Goal: Task Accomplishment & Management: Use online tool/utility

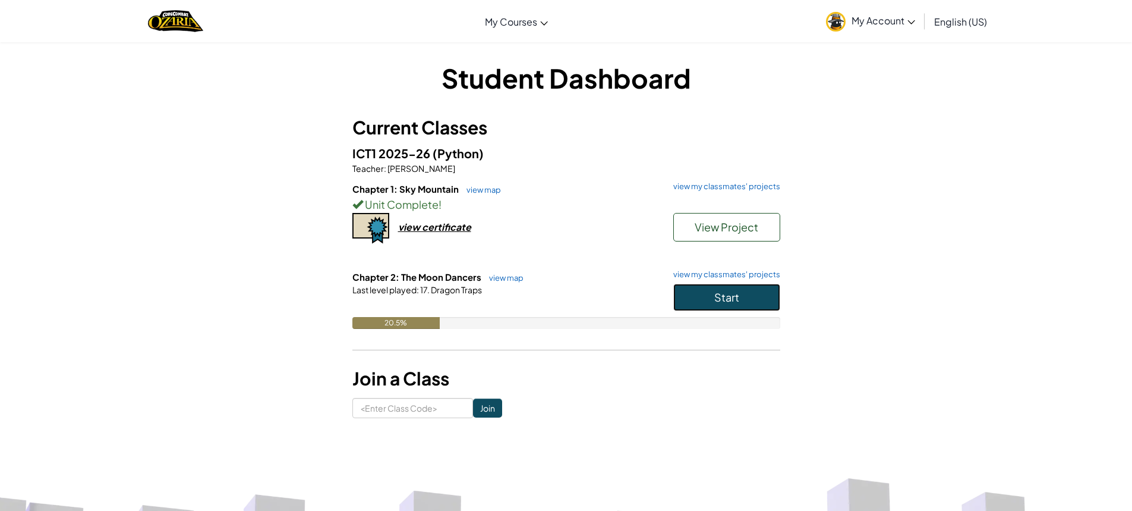
click at [742, 304] on button "Start" at bounding box center [726, 296] width 107 height 27
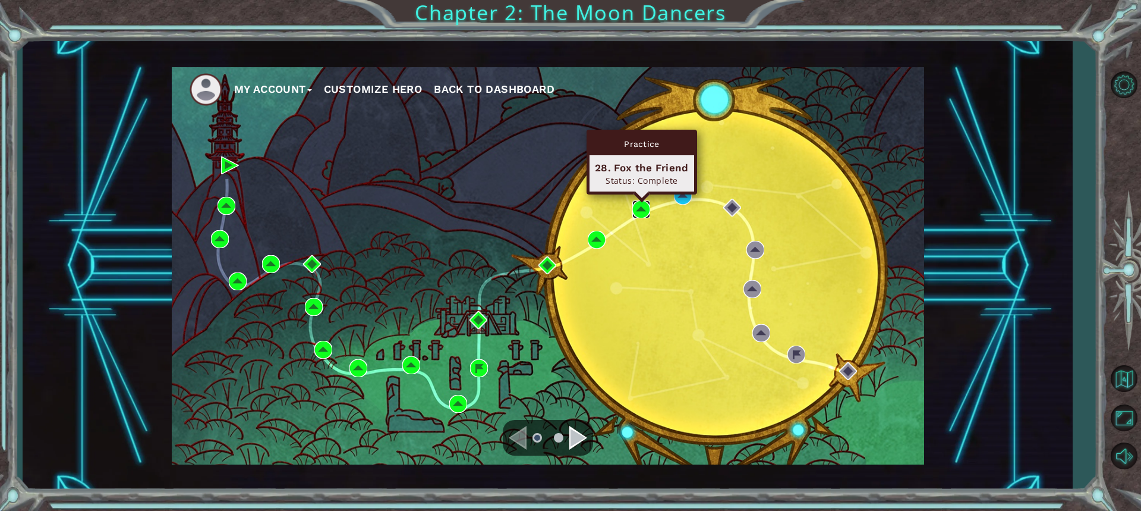
click at [637, 204] on img at bounding box center [641, 209] width 18 height 18
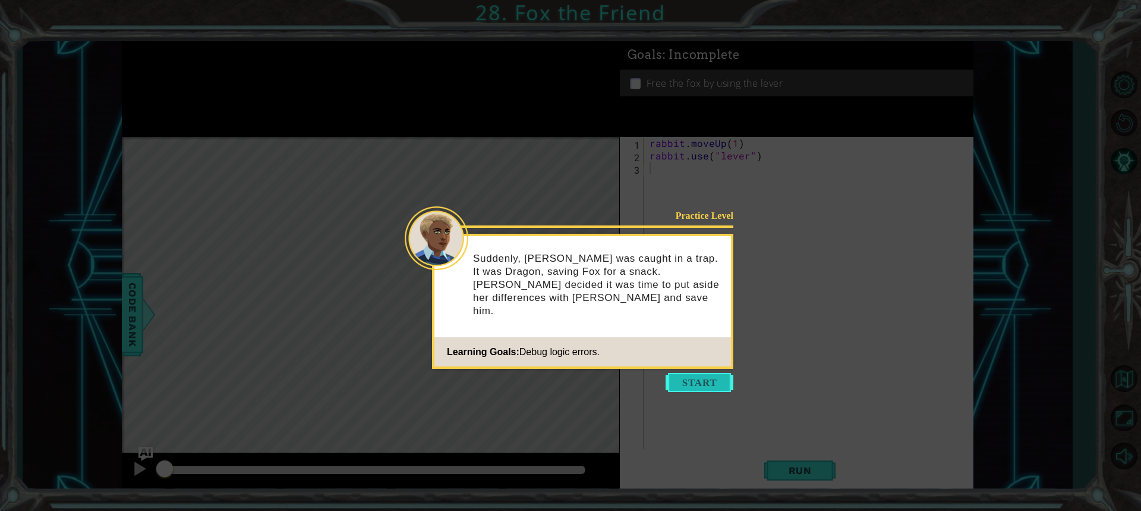
click at [690, 383] on button "Start" at bounding box center [700, 382] width 68 height 19
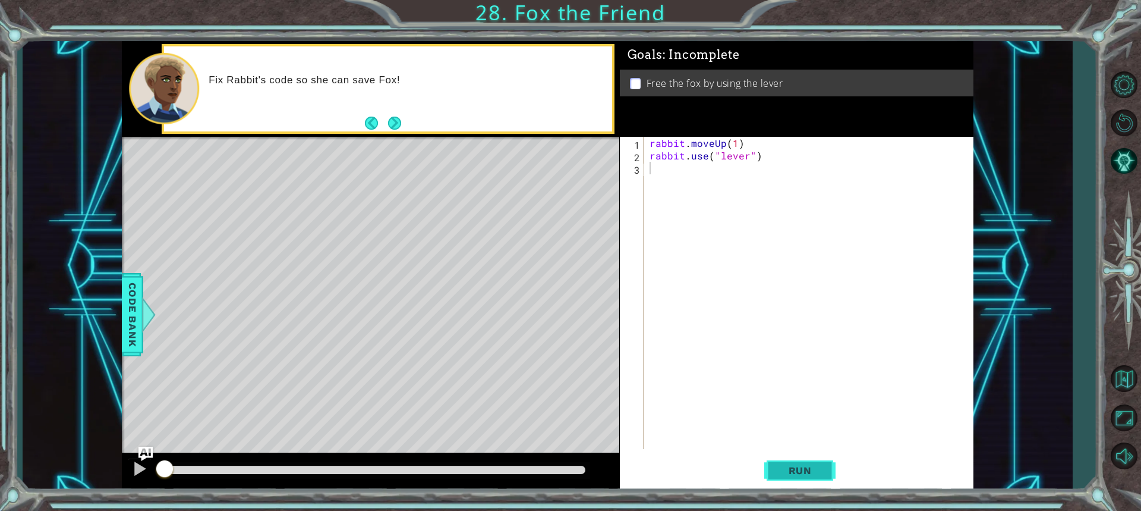
click at [816, 471] on span "Run" at bounding box center [800, 470] width 47 height 12
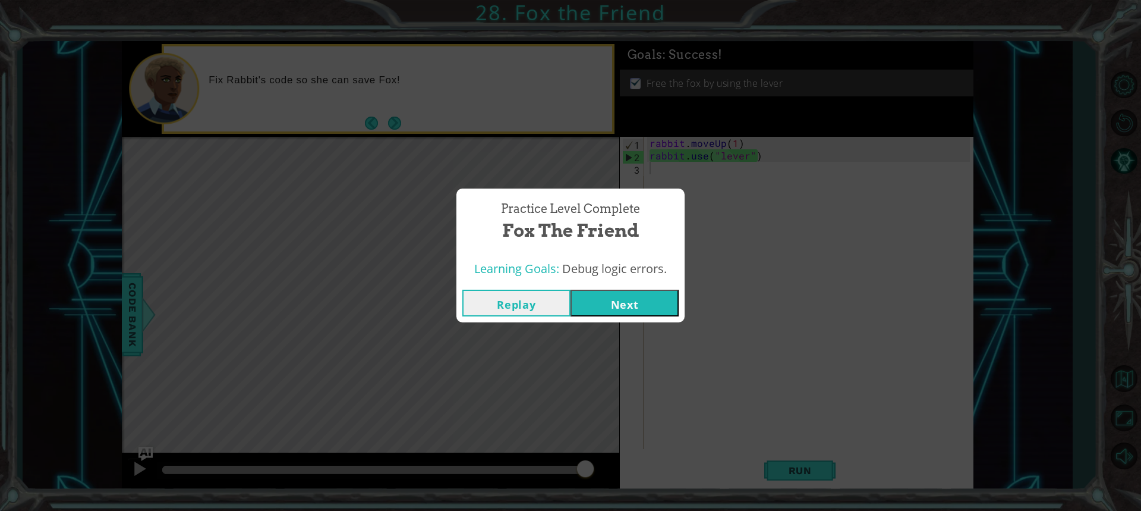
click at [608, 298] on button "Next" at bounding box center [625, 302] width 108 height 27
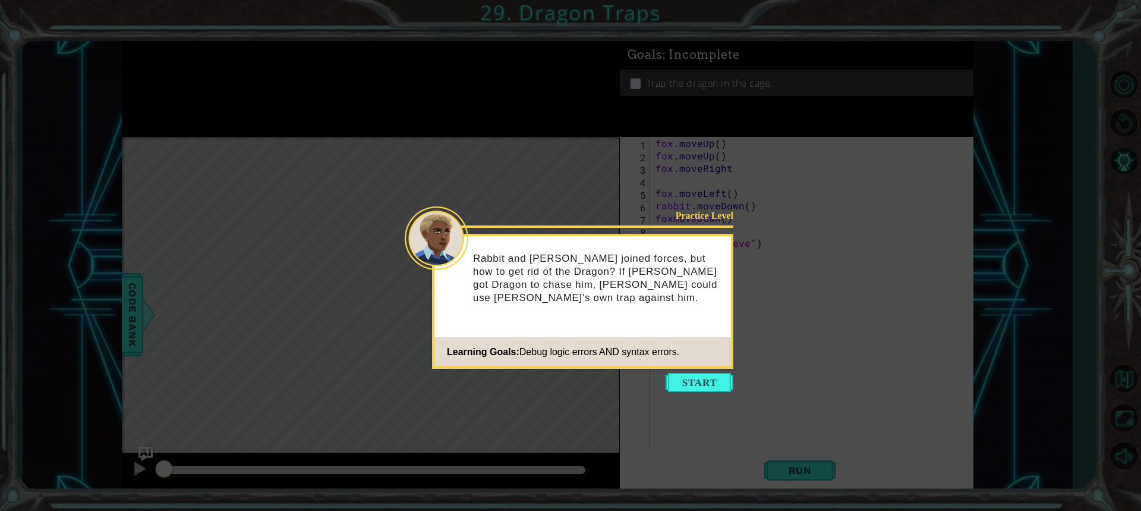
click at [666, 359] on div "Learning Goals: Debug logic errors AND syntax errors." at bounding box center [556, 352] width 245 height 24
click at [698, 394] on icon at bounding box center [570, 255] width 1141 height 511
click at [693, 386] on button "Start" at bounding box center [700, 382] width 68 height 19
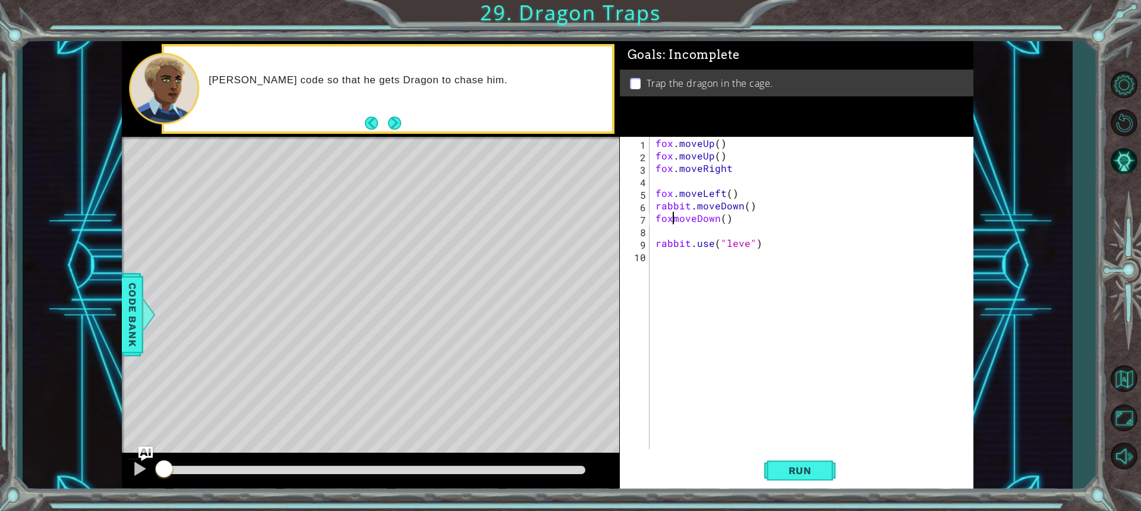
click at [672, 223] on div "fox . moveUp ( ) fox . moveUp ( ) fox . moveRight fox . moveLeft ( ) rabbit . m…" at bounding box center [814, 305] width 323 height 337
click at [397, 116] on button "Next" at bounding box center [394, 122] width 13 height 13
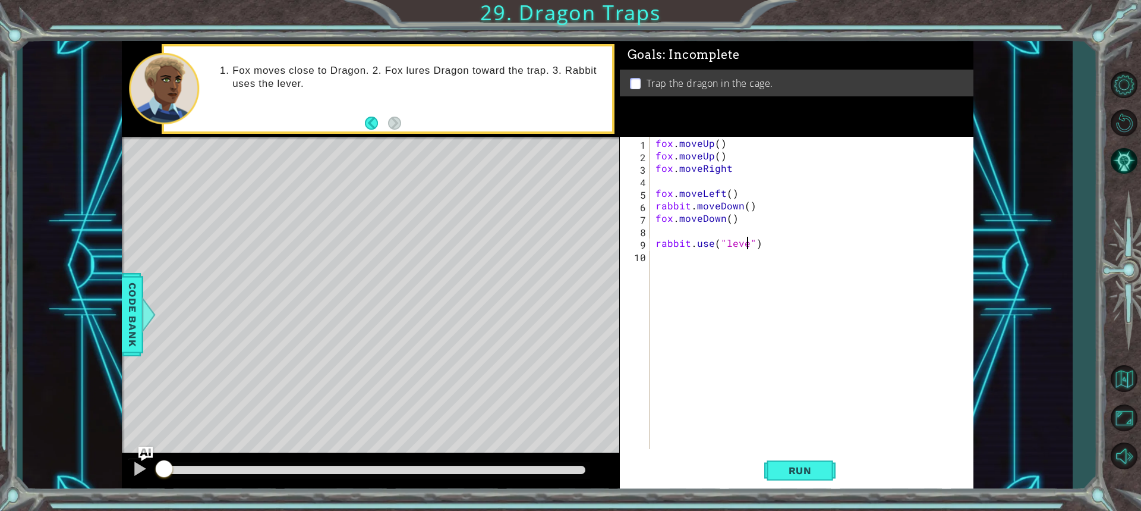
click at [746, 248] on div "fox . moveUp ( ) fox . moveUp ( ) fox . moveRight fox . moveLeft ( ) rabbit . m…" at bounding box center [814, 305] width 323 height 337
drag, startPoint x: 688, startPoint y: 204, endPoint x: 649, endPoint y: 210, distance: 39.7
click at [649, 210] on div "rabbit.use("lever") 1 2 3 4 5 6 7 8 9 10 fox . moveUp ( ) fox . moveUp ( ) fox …" at bounding box center [795, 293] width 350 height 312
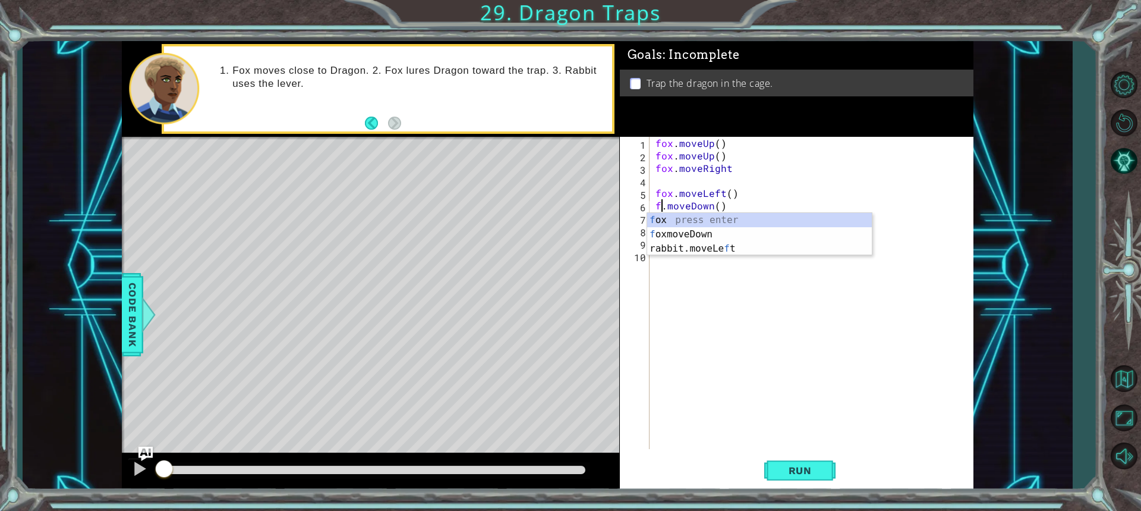
scroll to position [0, 1]
click at [787, 137] on div "fox . moveUp ( ) fox . moveUp ( ) fox . moveRight fox . moveLeft ( ) fox . move…" at bounding box center [814, 305] width 323 height 337
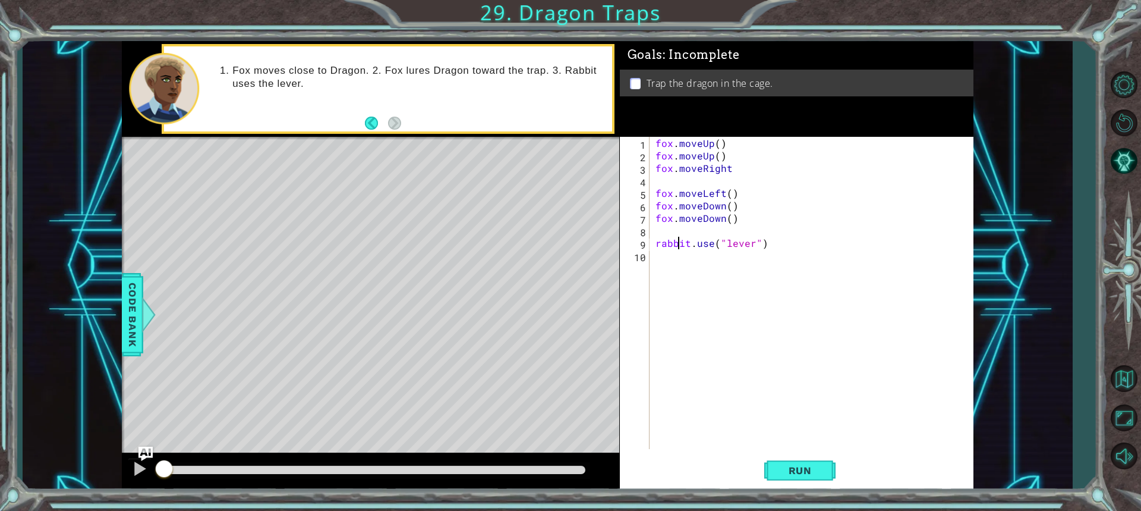
click at [679, 237] on div "fox . moveUp ( ) fox . moveUp ( ) fox . moveRight fox . moveLeft ( ) fox . move…" at bounding box center [814, 305] width 323 height 337
type textarea "rabbit.use("lever")"
click at [666, 229] on div "fox . moveUp ( ) fox . moveUp ( ) fox . moveRight fox . moveLeft ( ) fox . move…" at bounding box center [814, 305] width 323 height 337
click at [688, 260] on div "fox press enter fox moveDown press enter" at bounding box center [759, 266] width 225 height 57
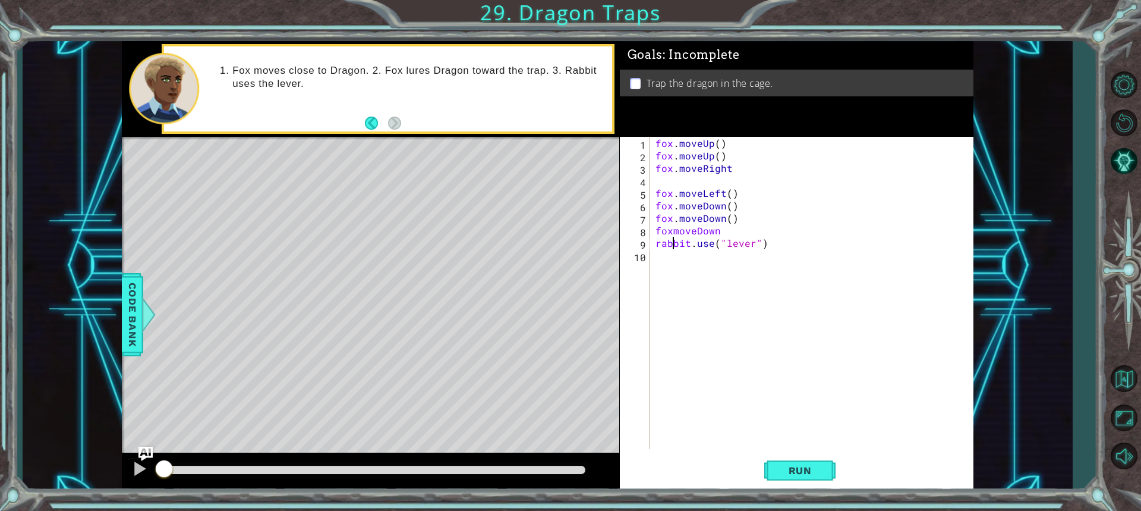
click at [673, 237] on div "fox . moveUp ( ) fox . moveUp ( ) fox . moveRight fox . moveLeft ( ) fox . move…" at bounding box center [814, 305] width 323 height 337
click at [673, 232] on div "fox . moveUp ( ) fox . moveUp ( ) fox . moveRight fox . moveLeft ( ) fox . move…" at bounding box center [814, 305] width 323 height 337
type textarea "fox.moveDown rabbit.use("lever")"
drag, startPoint x: 685, startPoint y: 248, endPoint x: 776, endPoint y: 278, distance: 94.9
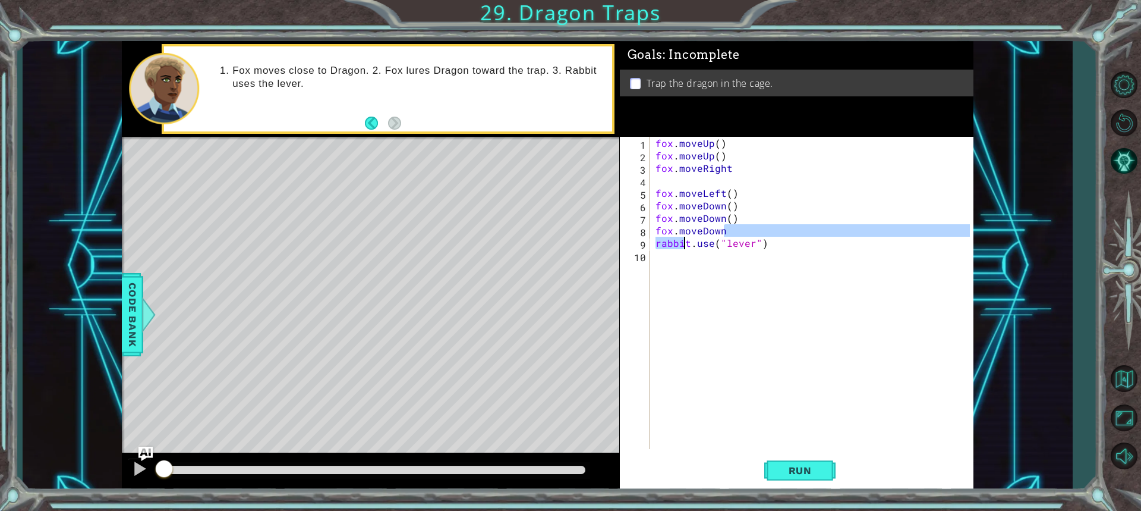
click at [776, 278] on div "fox . moveUp ( ) fox . moveUp ( ) fox . moveRight fox . moveLeft ( ) fox . move…" at bounding box center [814, 305] width 323 height 337
click at [729, 241] on div "fox . moveUp ( ) fox . moveUp ( ) fox . moveRight fox . moveLeft ( ) fox . move…" at bounding box center [814, 305] width 323 height 337
click at [741, 204] on div "fox . moveUp ( ) fox . moveUp ( ) fox . moveRight fox . moveLeft ( ) fox . move…" at bounding box center [814, 305] width 323 height 337
click at [746, 224] on div "fox . moveUp ( ) fox . moveUp ( ) fox . moveRight fox . moveLeft ( ) fox . move…" at bounding box center [814, 305] width 323 height 337
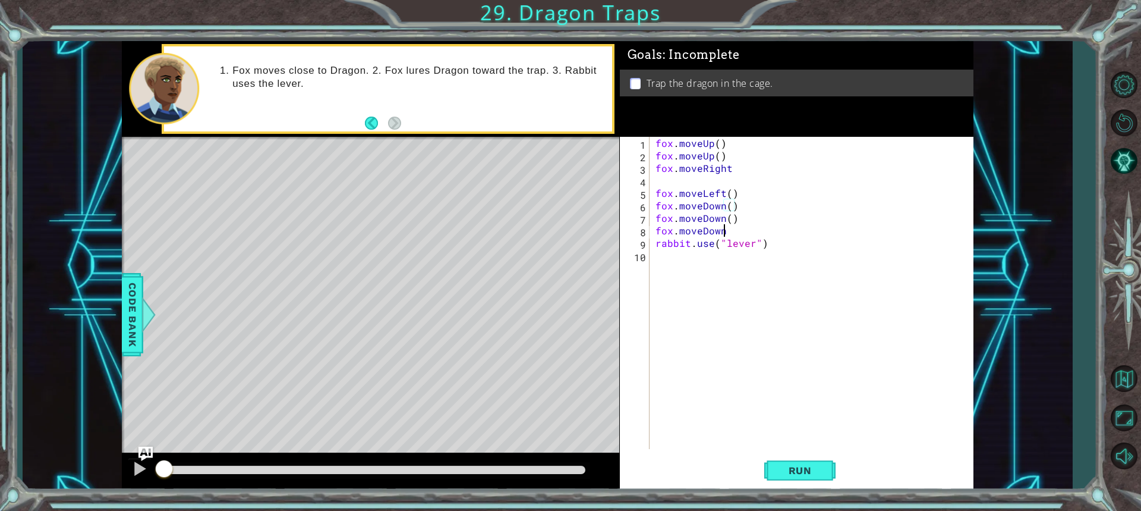
type textarea "fox.moveDown"
drag, startPoint x: 740, startPoint y: 228, endPoint x: 649, endPoint y: 234, distance: 91.1
click at [649, 234] on div "fox.moveDown 1 2 3 4 5 6 7 8 9 10 fox . moveUp ( ) fox . moveUp ( ) fox . moveR…" at bounding box center [795, 293] width 350 height 312
click at [815, 467] on span "Run" at bounding box center [800, 470] width 47 height 12
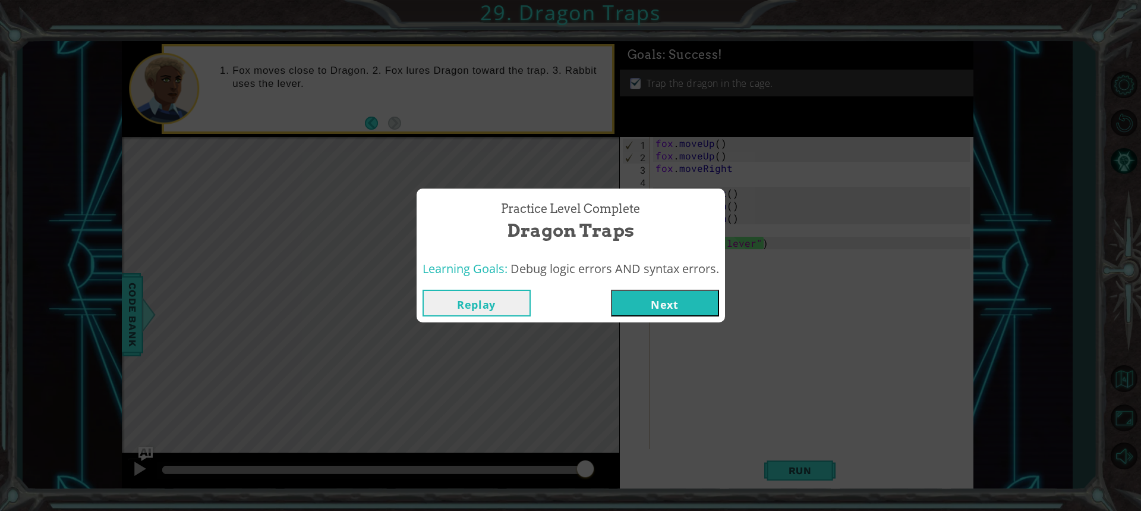
click at [648, 320] on div "Replay Next" at bounding box center [571, 302] width 308 height 39
click at [671, 316] on div "Replay Next" at bounding box center [571, 302] width 308 height 39
click at [676, 300] on button "Next" at bounding box center [665, 302] width 108 height 27
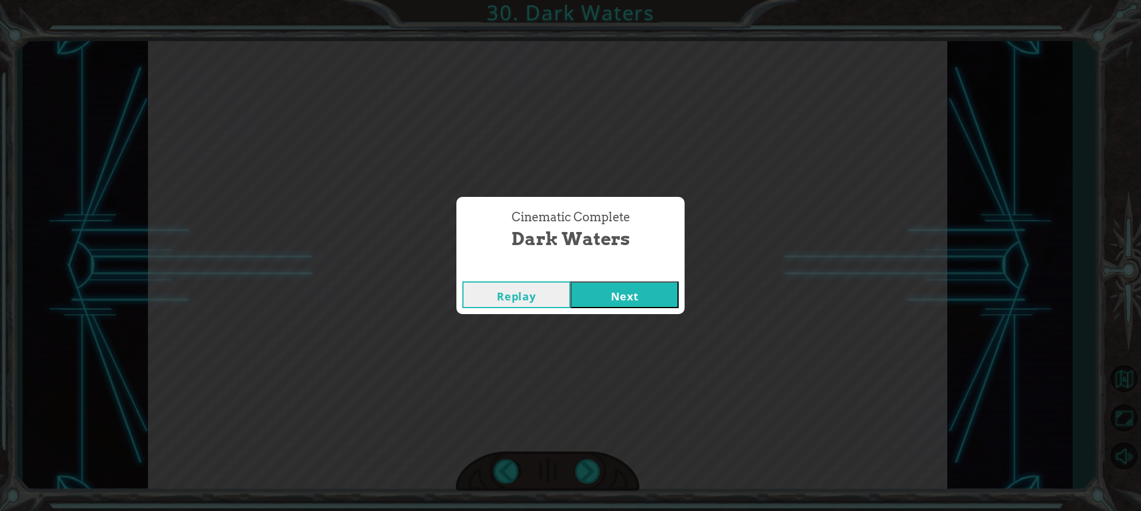
click at [609, 272] on div "Cinematic Complete" at bounding box center [570, 269] width 228 height 12
click at [620, 289] on button "Next" at bounding box center [625, 294] width 108 height 27
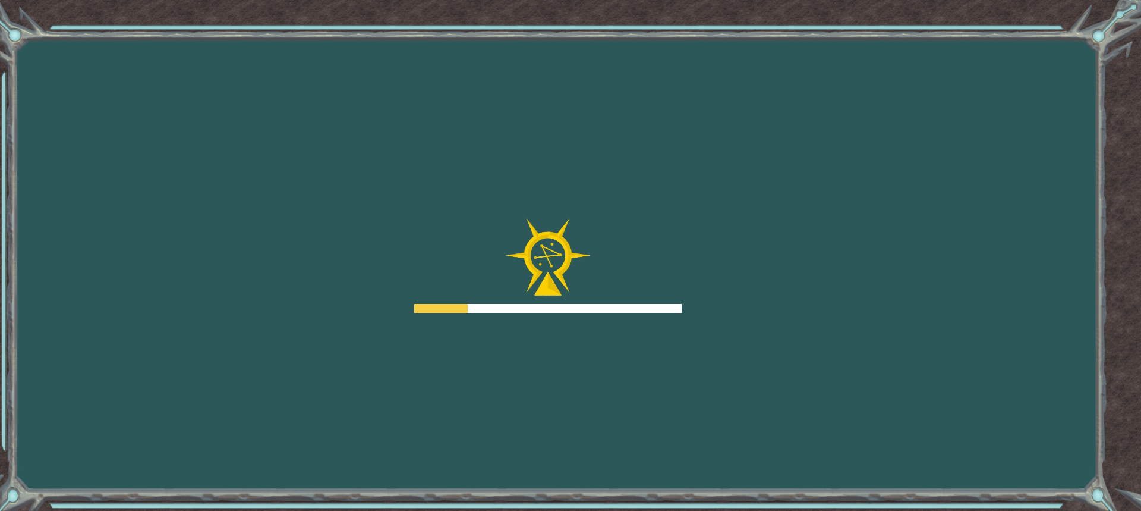
click at [640, 283] on div at bounding box center [547, 265] width 267 height 95
click at [646, 281] on div at bounding box center [547, 265] width 267 height 95
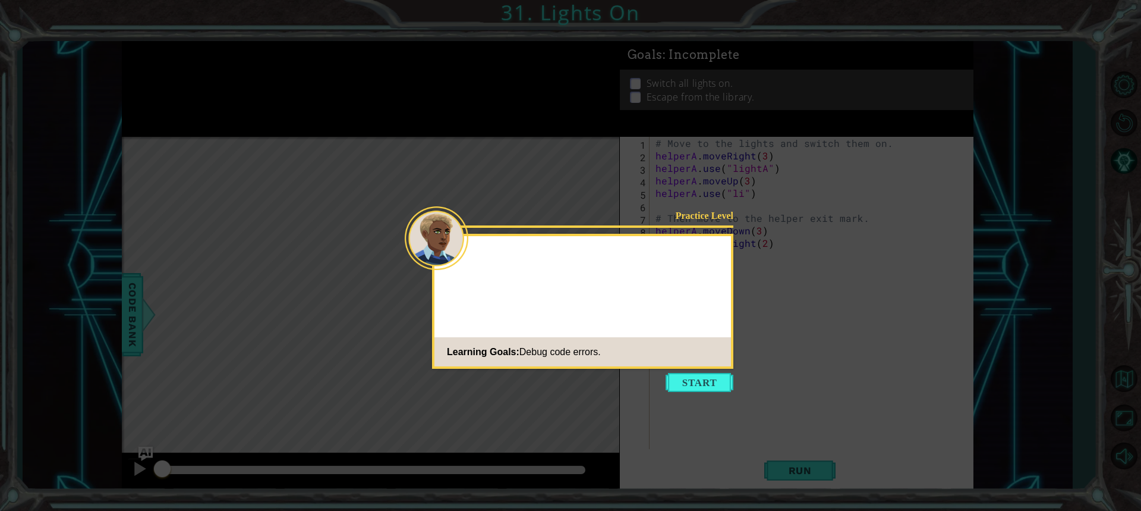
click at [646, 281] on div "Practice Level Learning Goals: Debug code errors." at bounding box center [582, 301] width 301 height 135
click at [710, 379] on button "Start" at bounding box center [700, 382] width 68 height 19
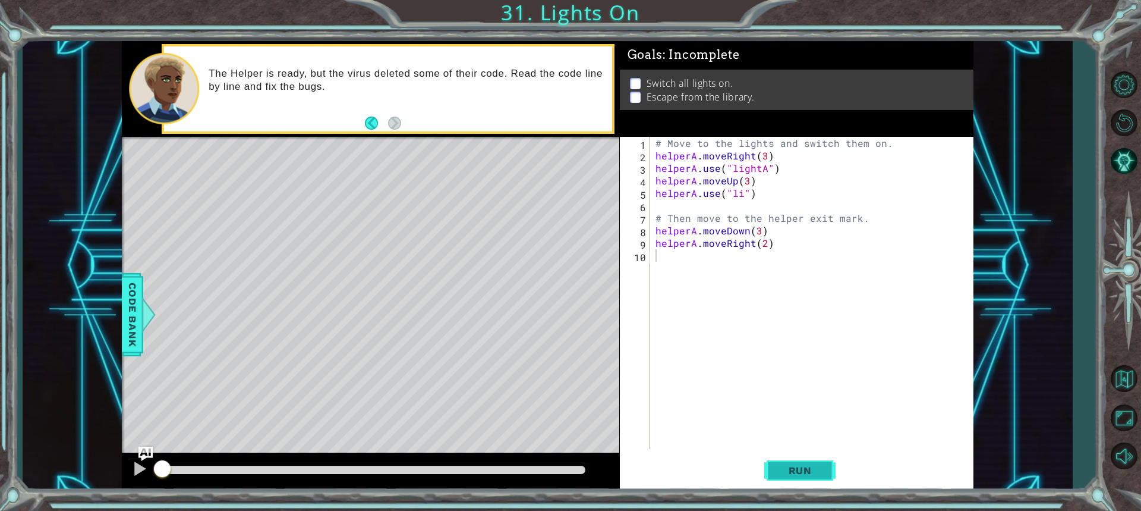
click at [812, 462] on button "Run" at bounding box center [799, 469] width 71 height 35
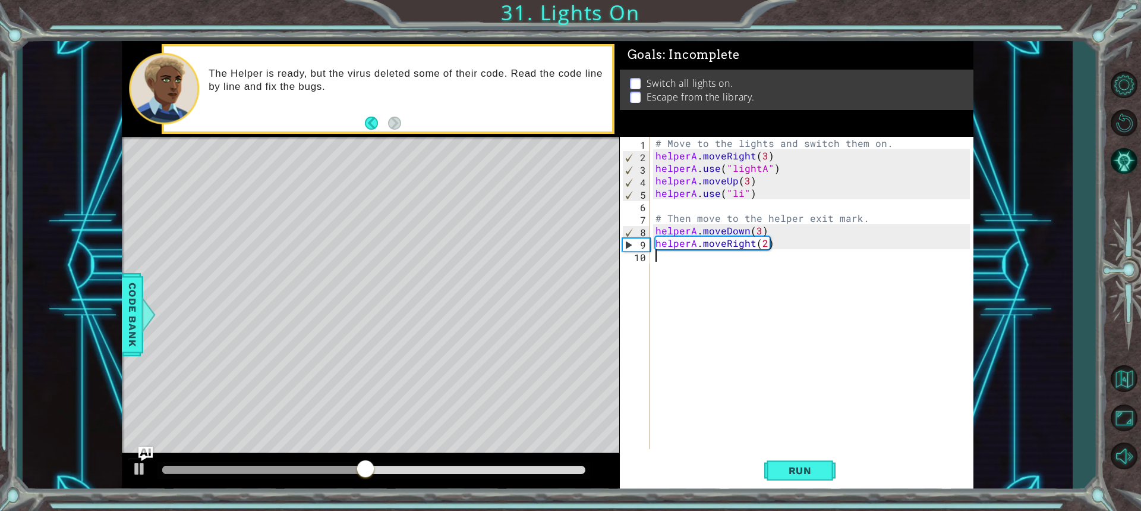
click at [742, 196] on div "# Move to the lights and switch them on. helperA . moveRight ( 3 ) helperA . us…" at bounding box center [814, 305] width 323 height 337
type textarea "helperA.use("lightbB")"
click at [833, 479] on button "Run" at bounding box center [799, 469] width 71 height 35
click at [762, 200] on div "# Move to the lights and switch them on. helperA . moveRight ( 3 ) helperA . us…" at bounding box center [814, 305] width 323 height 337
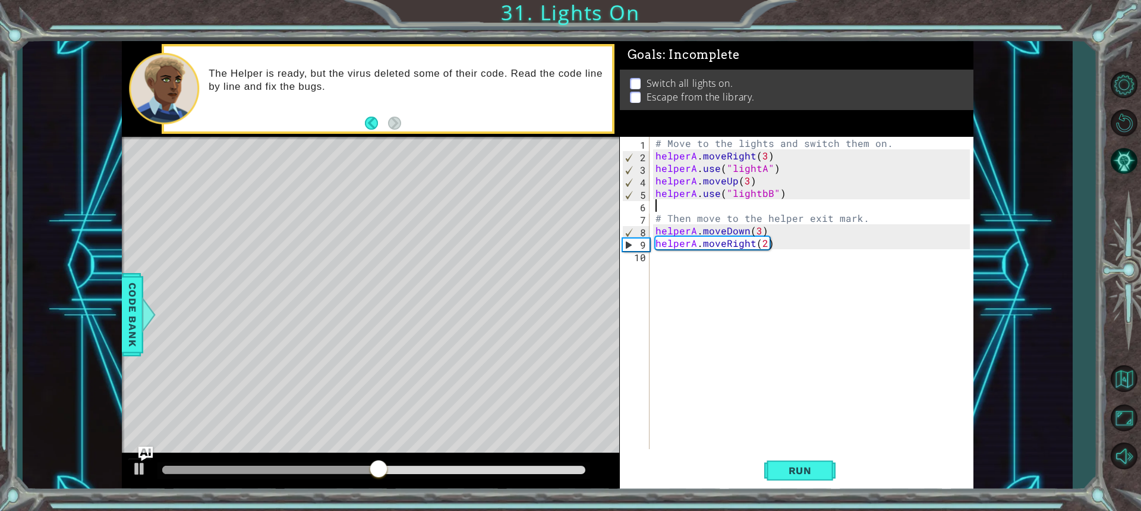
scroll to position [0, 0]
click at [764, 193] on div "# Move to the lights and switch them on. helperA . moveRight ( 3 ) helperA . us…" at bounding box center [814, 305] width 323 height 337
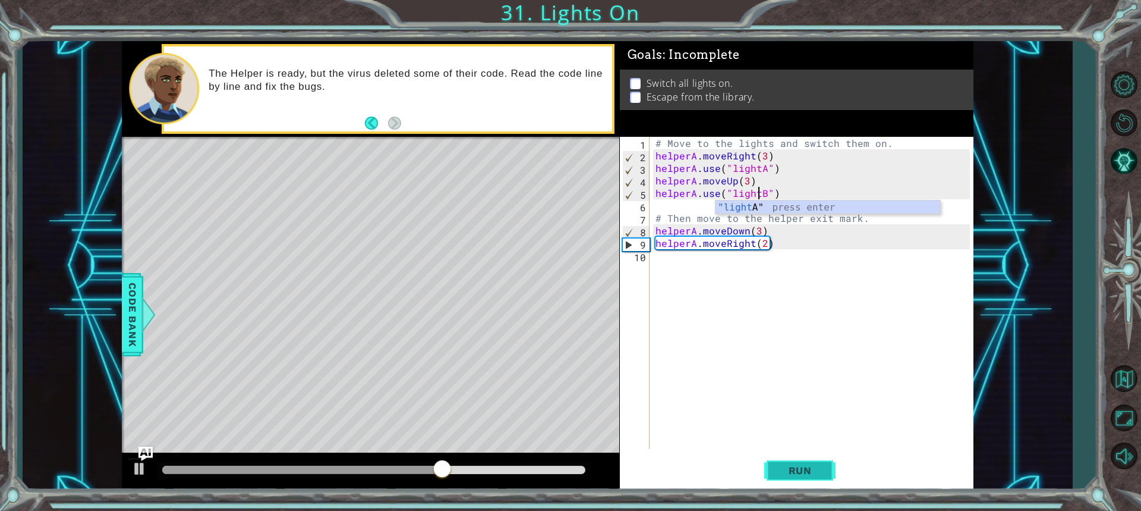
click at [787, 479] on button "Run" at bounding box center [799, 469] width 71 height 35
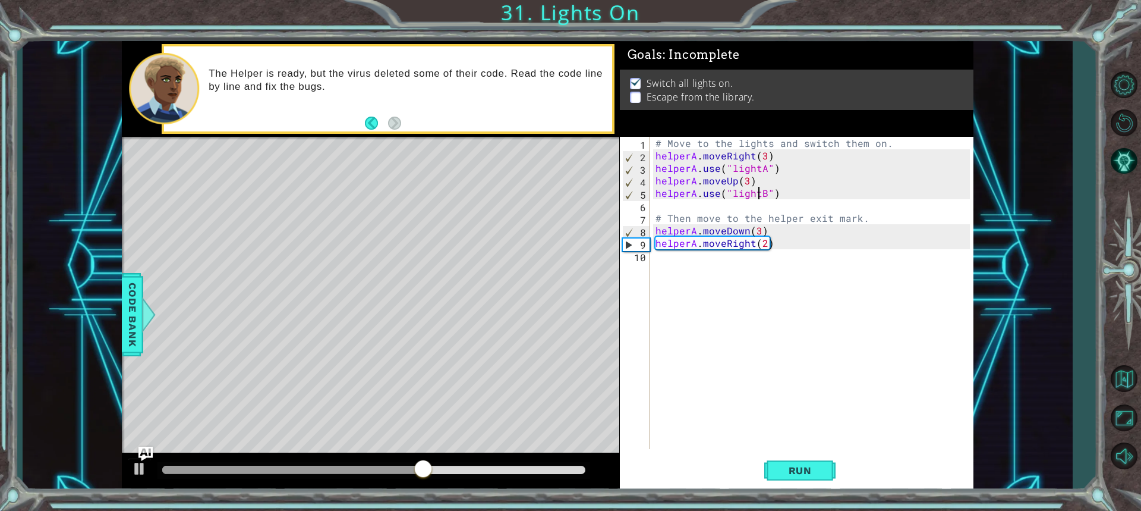
click at [758, 231] on div "# Move to the lights and switch them on. helperA . moveRight ( 3 ) helperA . us…" at bounding box center [814, 305] width 323 height 337
click at [763, 242] on div "# Move to the lights and switch them on. helperA . moveRight ( 3 ) helperA . us…" at bounding box center [814, 305] width 323 height 337
type textarea "helperA.moveRight(3)"
click at [782, 471] on span "Run" at bounding box center [800, 470] width 47 height 12
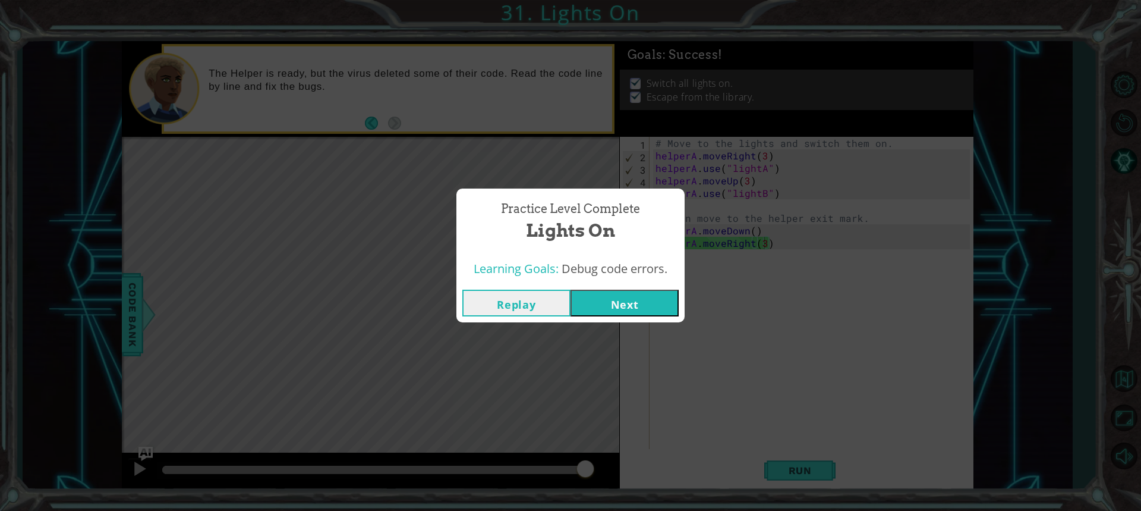
click at [677, 297] on button "Next" at bounding box center [625, 302] width 108 height 27
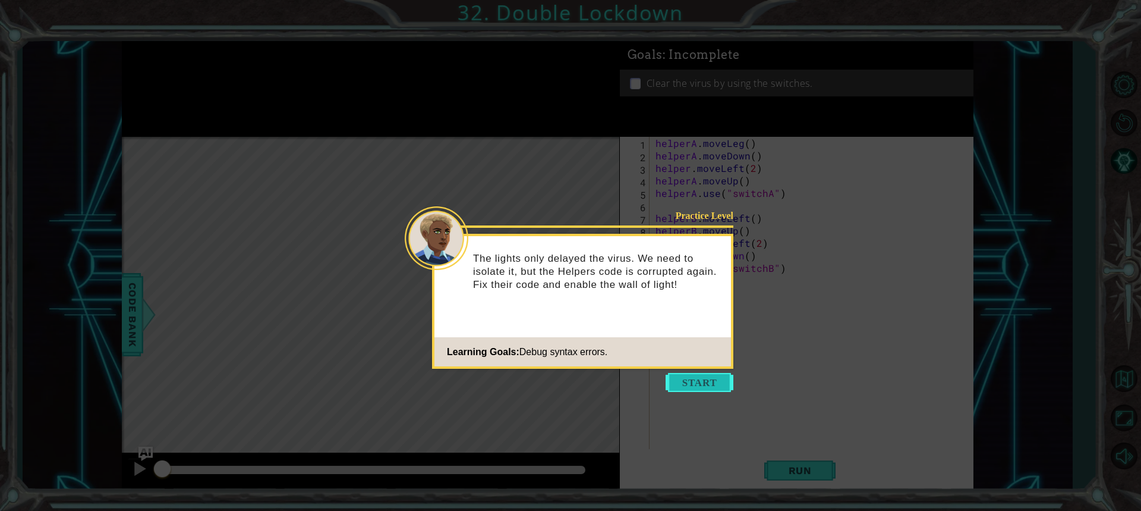
click at [693, 374] on button "Start" at bounding box center [700, 382] width 68 height 19
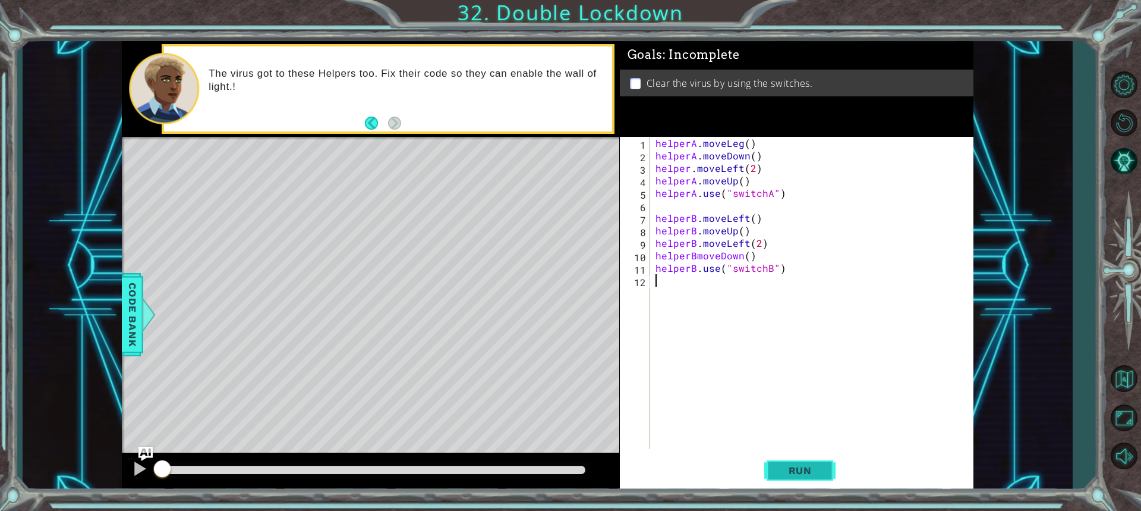
click at [796, 468] on span "Run" at bounding box center [800, 470] width 47 height 12
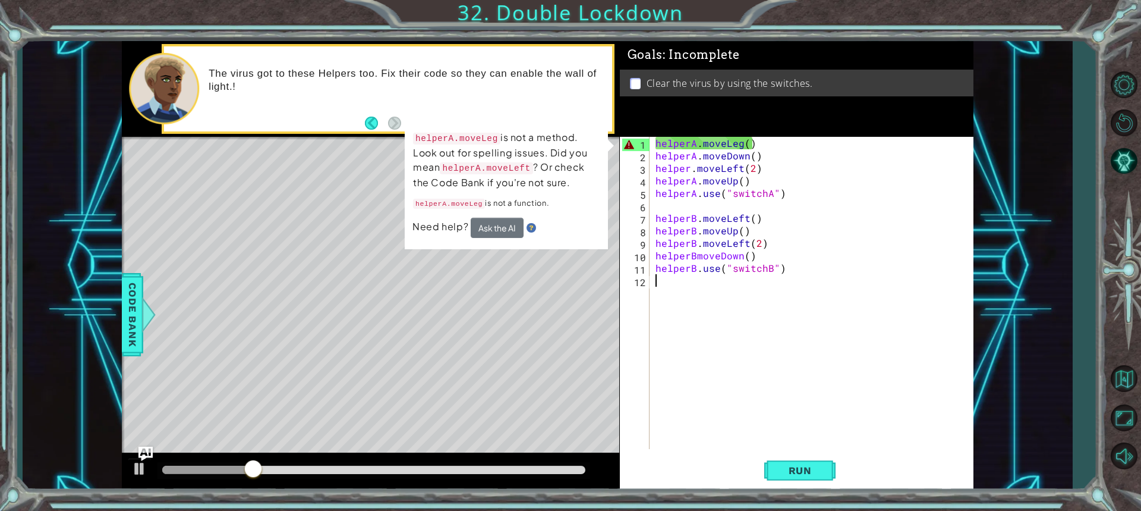
click at [752, 320] on div "helperA . moveLeg ( ) helperA . moveDown ( ) helper . moveLeft ( 2 ) helperA . …" at bounding box center [814, 305] width 323 height 337
click at [740, 143] on div "helperA . moveLeg ( ) helperA . moveDown ( ) helper . moveLeft ( 2 ) helperA . …" at bounding box center [814, 305] width 323 height 337
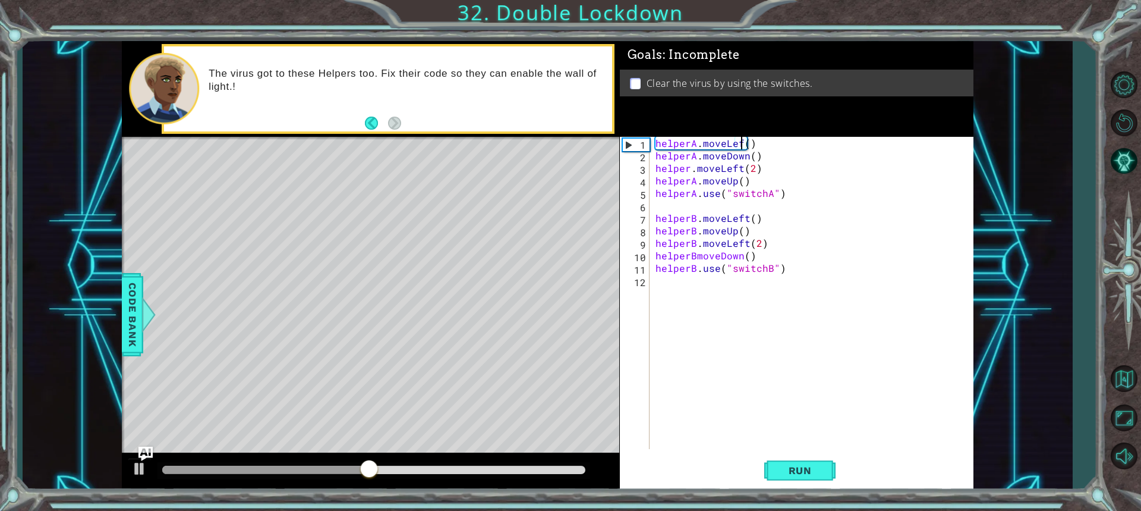
scroll to position [0, 5]
click at [822, 472] on span "Run" at bounding box center [800, 470] width 47 height 12
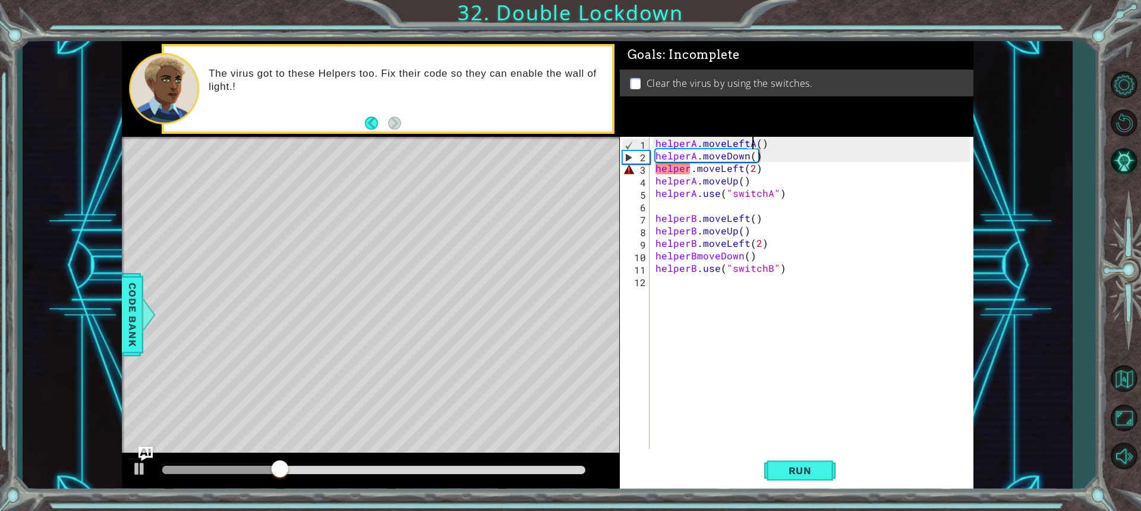
scroll to position [0, 6]
click at [689, 171] on div "helperA . moveLeftA ( ) helperA . moveDown ( ) helper . moveLeft ( 2 ) helperA …" at bounding box center [814, 305] width 323 height 337
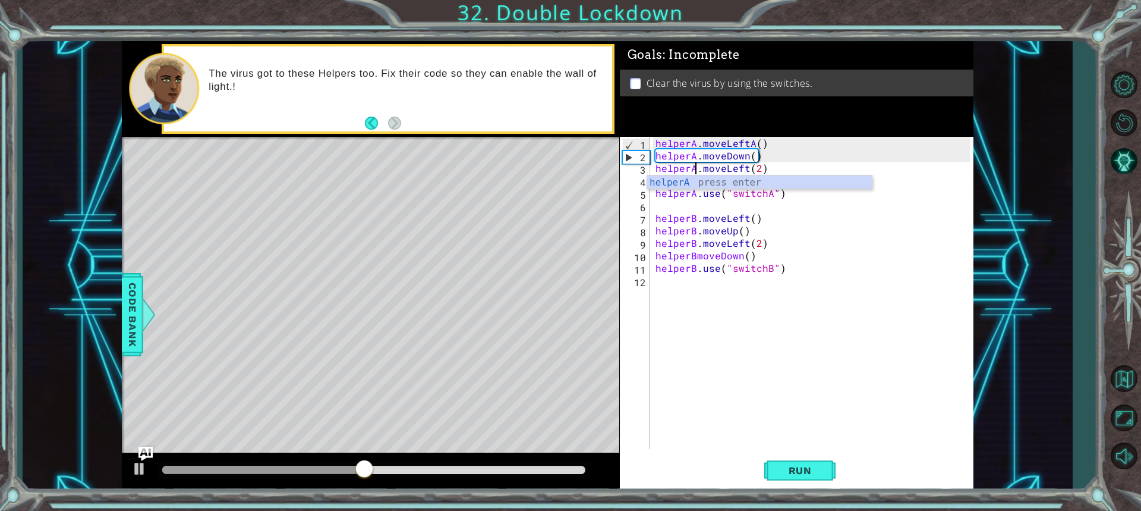
scroll to position [0, 2]
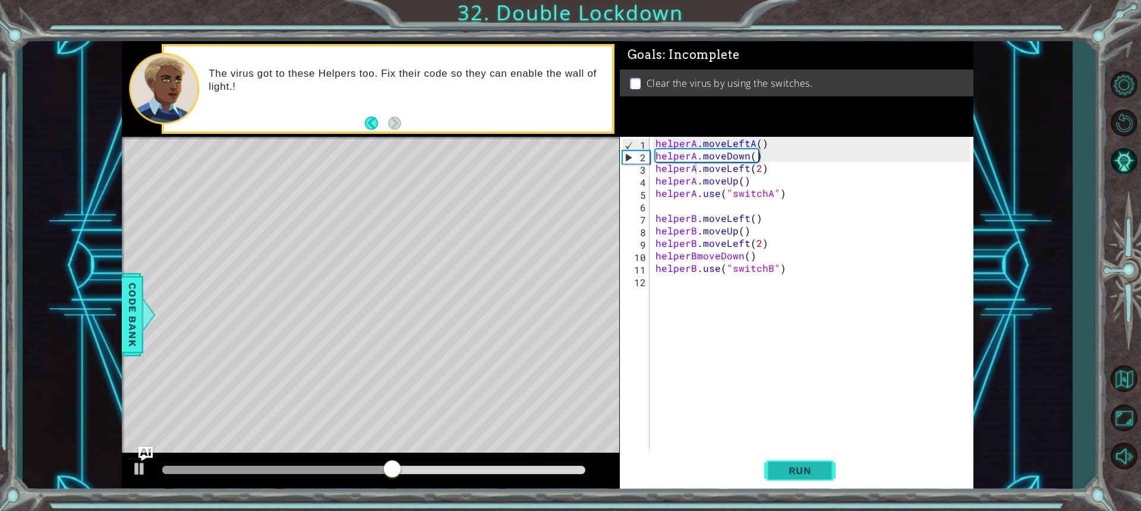
drag, startPoint x: 810, startPoint y: 452, endPoint x: 804, endPoint y: 470, distance: 19.0
click at [806, 455] on div "helperA.moveLeft(2) 1 2 3 4 5 6 7 8 9 10 11 12 helperA . moveLeftA ( ) helperA …" at bounding box center [797, 314] width 354 height 354
click at [804, 470] on span "Run" at bounding box center [800, 470] width 47 height 12
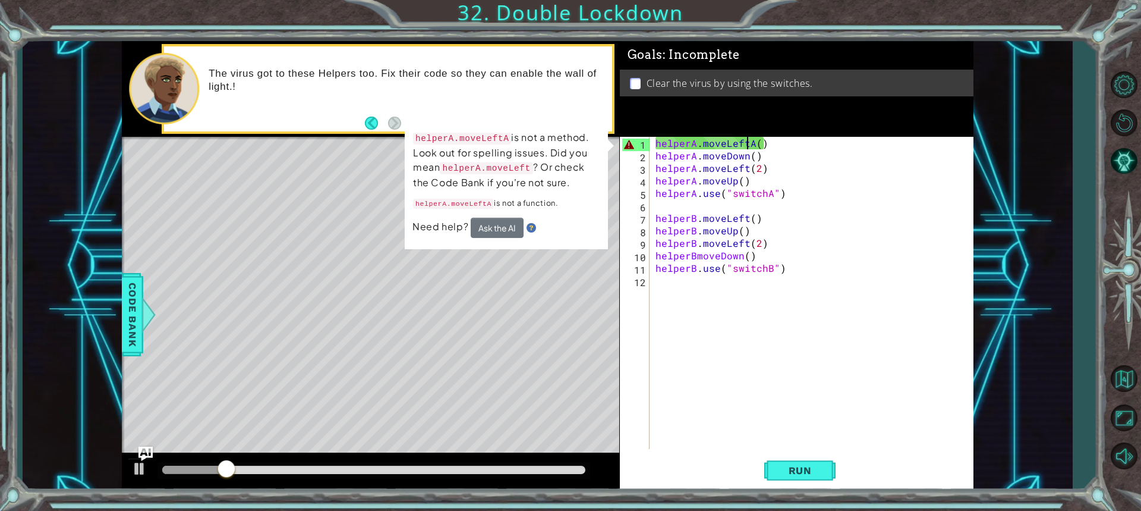
click at [749, 148] on div "helperA . moveLeftA ( ) helperA . moveDown ( ) helperA . moveLeft ( 2 ) helperA…" at bounding box center [814, 305] width 323 height 337
click at [752, 146] on div "helperA . moveLeftA ( ) helperA . moveDown ( ) helperA . moveLeft ( 2 ) helperA…" at bounding box center [814, 305] width 323 height 337
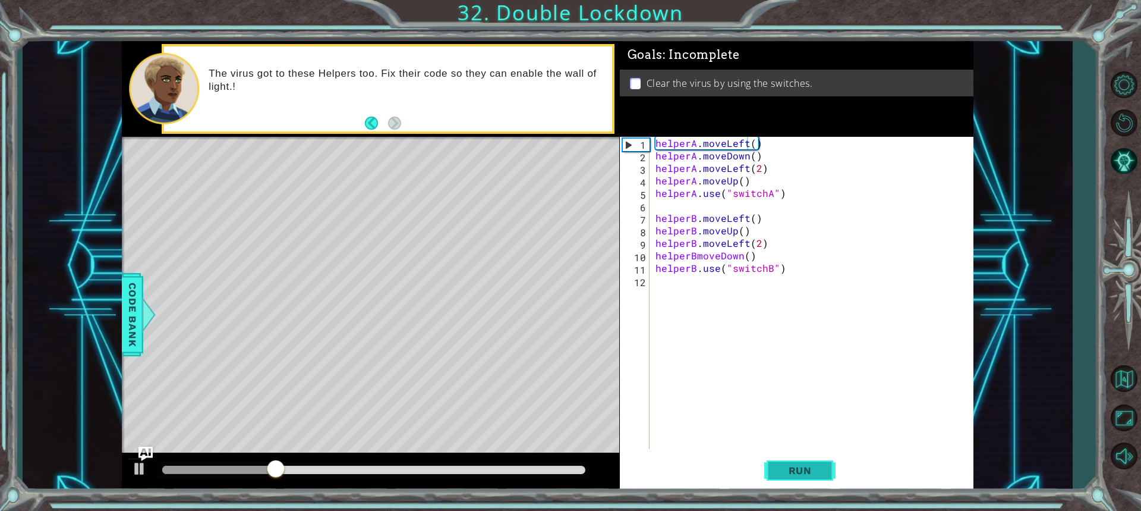
click at [781, 472] on span "Run" at bounding box center [800, 470] width 47 height 12
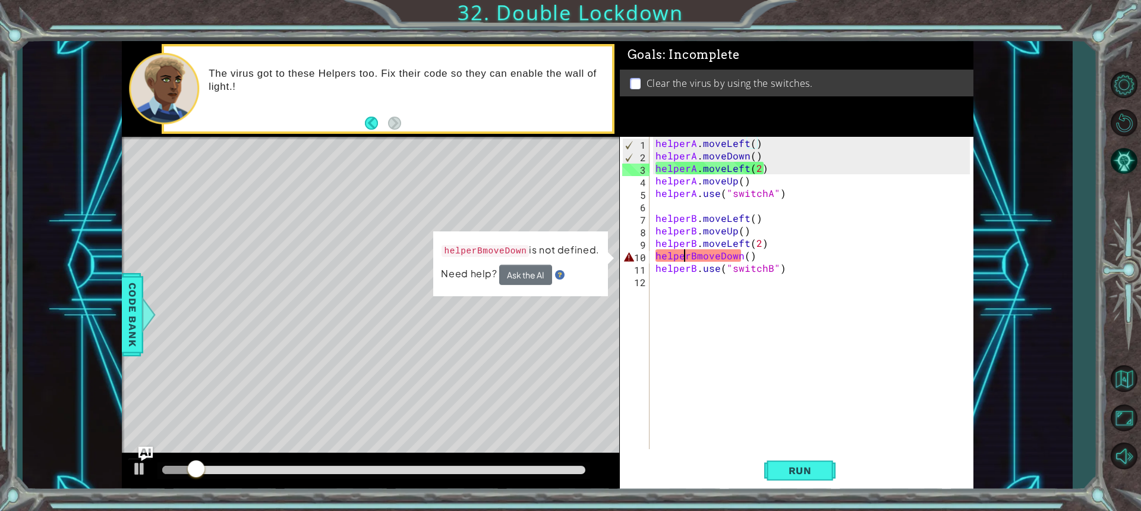
click at [686, 253] on div "helperA . moveLeft ( ) helperA . moveDown ( ) helperA . moveLeft ( 2 ) helperA …" at bounding box center [814, 305] width 323 height 337
click at [691, 254] on div "helperA . moveLeft ( ) helperA . moveDown ( ) helperA . moveLeft ( 2 ) helperA …" at bounding box center [814, 305] width 323 height 337
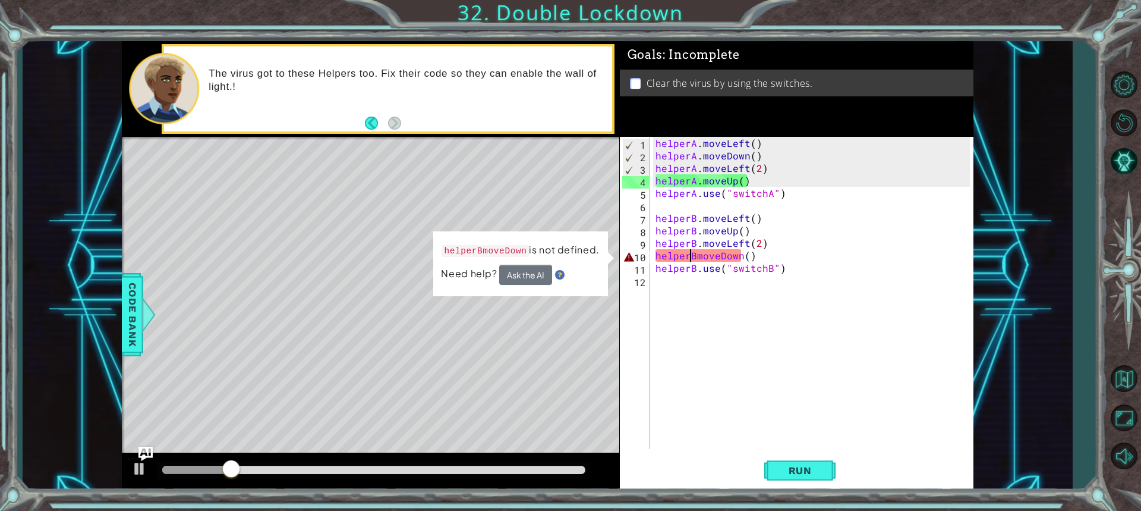
click at [694, 253] on div "helperA . moveLeft ( ) helperA . moveDown ( ) helperA . moveLeft ( 2 ) helperA …" at bounding box center [814, 305] width 323 height 337
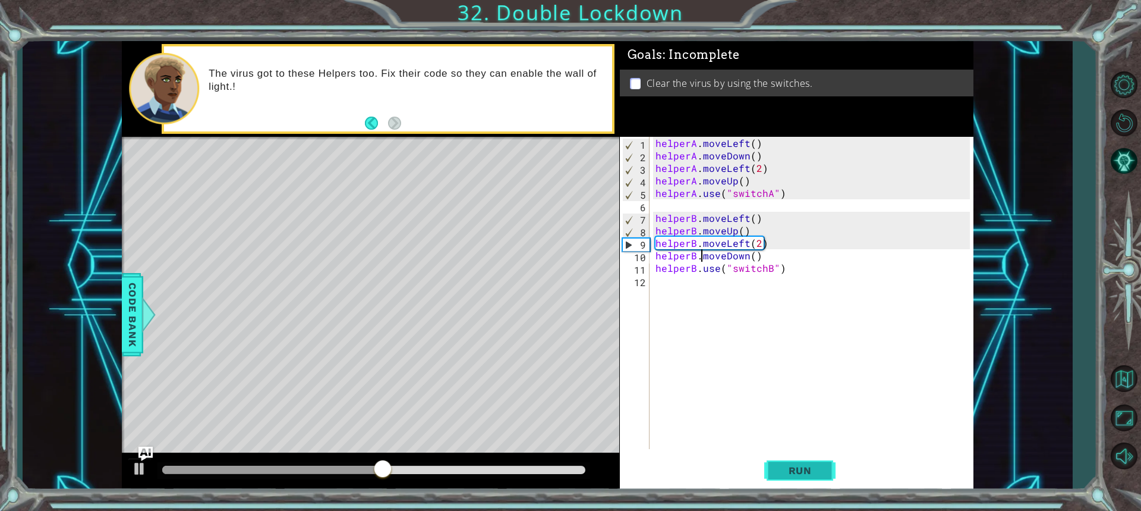
type textarea "helperB.moveDown()"
click at [815, 467] on span "Run" at bounding box center [800, 470] width 47 height 12
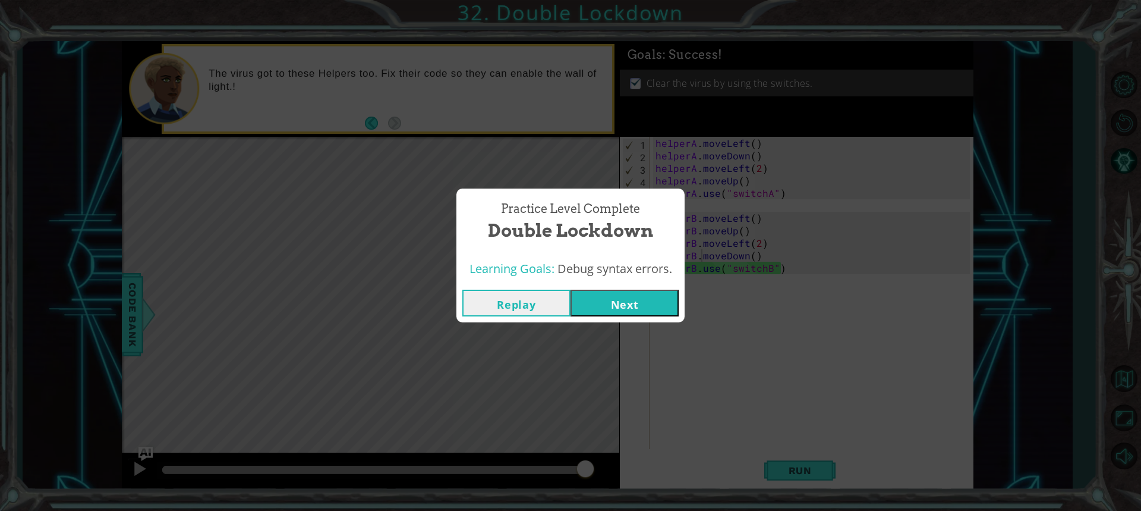
click at [613, 309] on button "Next" at bounding box center [625, 302] width 108 height 27
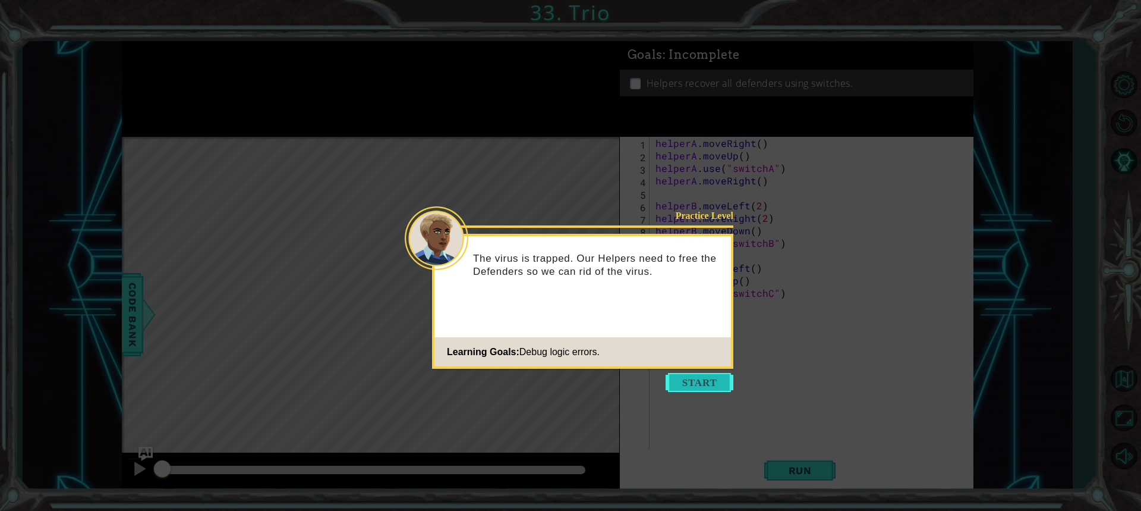
click at [708, 376] on button "Start" at bounding box center [700, 382] width 68 height 19
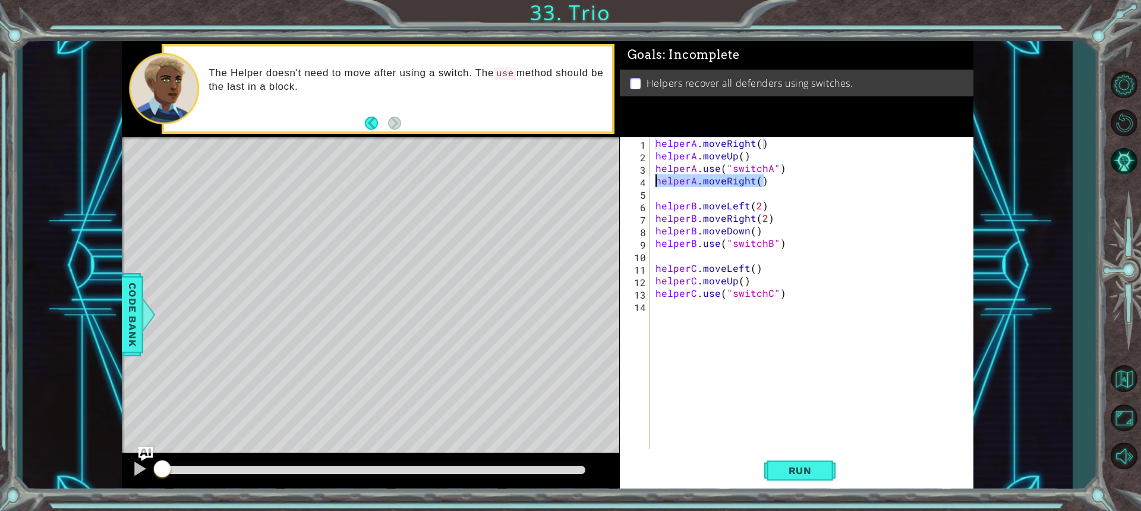
drag, startPoint x: 764, startPoint y: 181, endPoint x: 640, endPoint y: 184, distance: 123.7
click at [640, 184] on div "1 2 3 4 5 6 7 8 9 10 11 12 13 14 helperA . moveRight ( ) helperA . moveUp ( ) h…" at bounding box center [795, 293] width 350 height 312
type textarea "helperA.moveRight()"
click at [653, 165] on div "helperA . moveRight ( ) helperA . moveUp ( ) helperA . use ( "switchA" ) helper…" at bounding box center [811, 293] width 317 height 312
paste textarea "helperA.moveRight()"
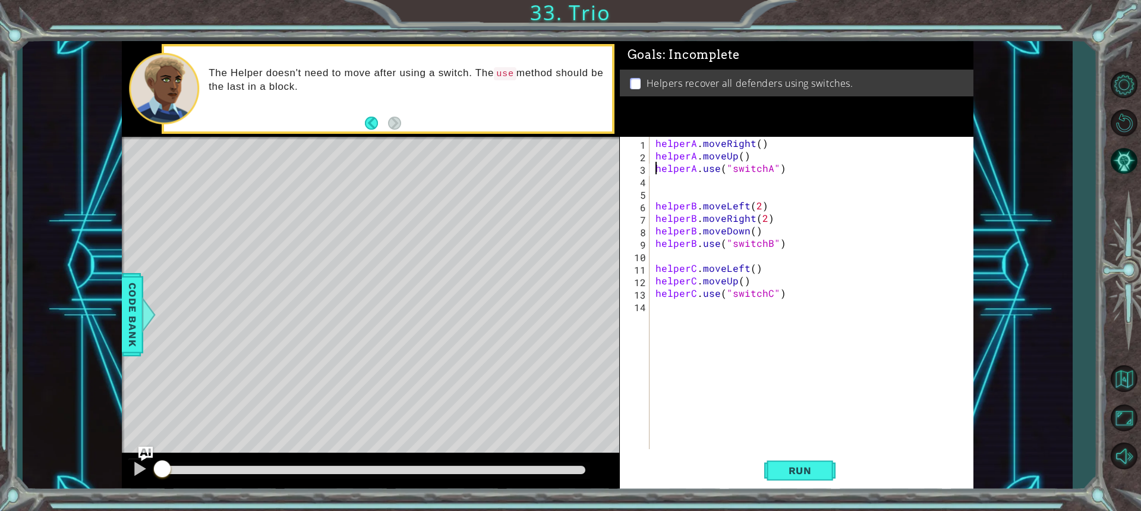
type textarea "helperA.moveRight()helperA.use("switchA")"
drag, startPoint x: 891, startPoint y: 171, endPoint x: 762, endPoint y: 172, distance: 129.6
click at [762, 172] on div "helperA . moveRight ( ) helperA . moveUp ( ) helperA . moveRight ( ) helperA . …" at bounding box center [814, 305] width 323 height 337
click at [666, 181] on div "helperA . moveRight ( ) helperA . moveUp ( ) helperA . moveRight ( ) helperA . …" at bounding box center [814, 305] width 323 height 337
paste textarea "helperA.use("switchA")"
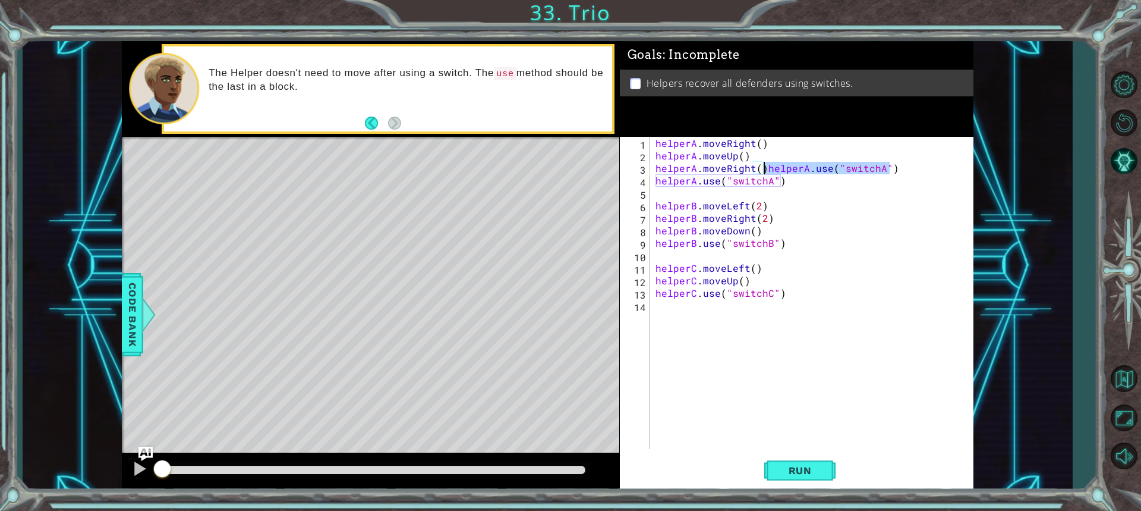
drag, startPoint x: 893, startPoint y: 172, endPoint x: 764, endPoint y: 168, distance: 129.0
click at [764, 168] on div "helperA . moveRight ( ) helperA . moveUp ( ) helperA . moveRight ( ) helperA . …" at bounding box center [814, 305] width 323 height 337
click at [793, 472] on span "Run" at bounding box center [800, 470] width 47 height 12
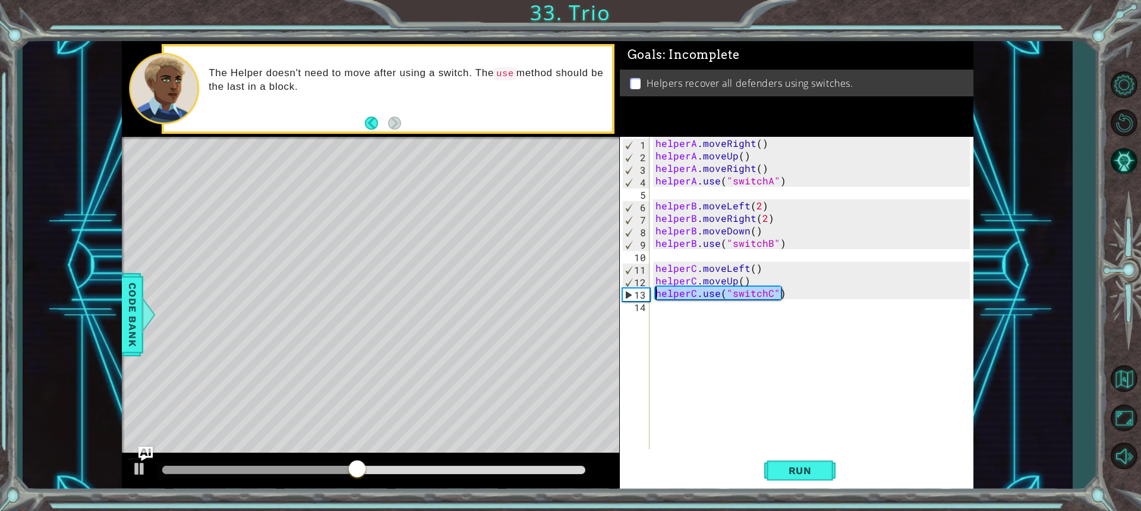
drag, startPoint x: 787, startPoint y: 291, endPoint x: 653, endPoint y: 298, distance: 134.5
click at [653, 298] on div "helperA . moveRight ( ) helperA . moveUp ( ) helperA . moveRight ( ) helperA . …" at bounding box center [814, 305] width 323 height 337
type textarea "helperC.use("switchC")"
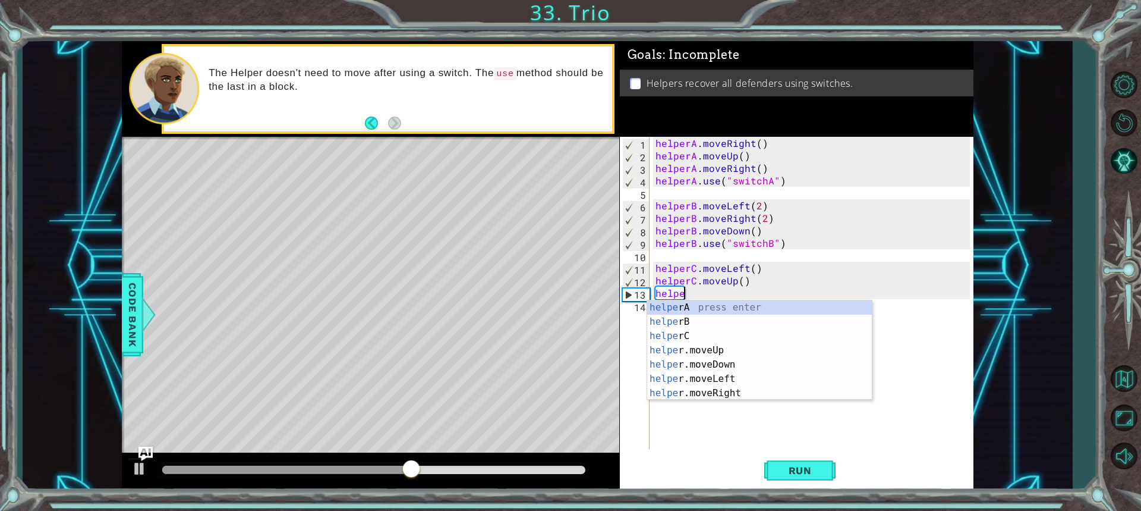
scroll to position [0, 1]
click at [714, 339] on div "helper A press enter helper B press enter helper C press enter helper .moveUp p…" at bounding box center [759, 364] width 225 height 128
type textarea "helperC"
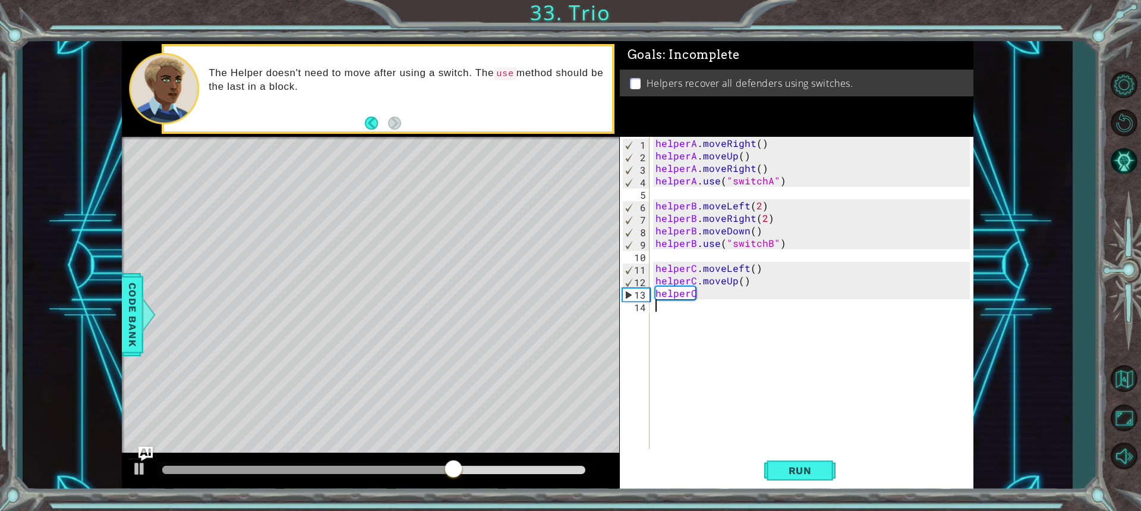
click at [711, 300] on div "helperA . moveRight ( ) helperA . moveUp ( ) helperA . moveRight ( ) helperA . …" at bounding box center [814, 305] width 323 height 337
click at [696, 295] on div "helperA . moveRight ( ) helperA . moveUp ( ) helperA . moveRight ( ) helperA . …" at bounding box center [814, 305] width 323 height 337
type textarea "helperC.moveright"
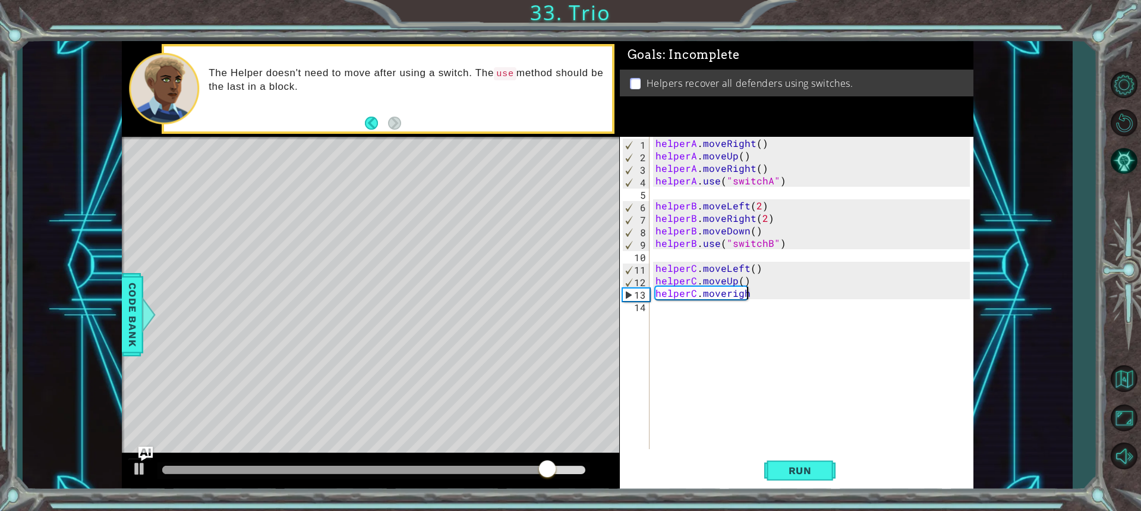
scroll to position [0, 5]
click at [672, 315] on div "helperA . moveRight ( ) helperA . moveUp ( ) helperA . moveRight ( ) helperA . …" at bounding box center [814, 305] width 323 height 337
click at [752, 219] on div "helperA . moveRight ( ) helperA . moveUp ( ) helperA . moveRight ( ) helperA . …" at bounding box center [814, 305] width 323 height 337
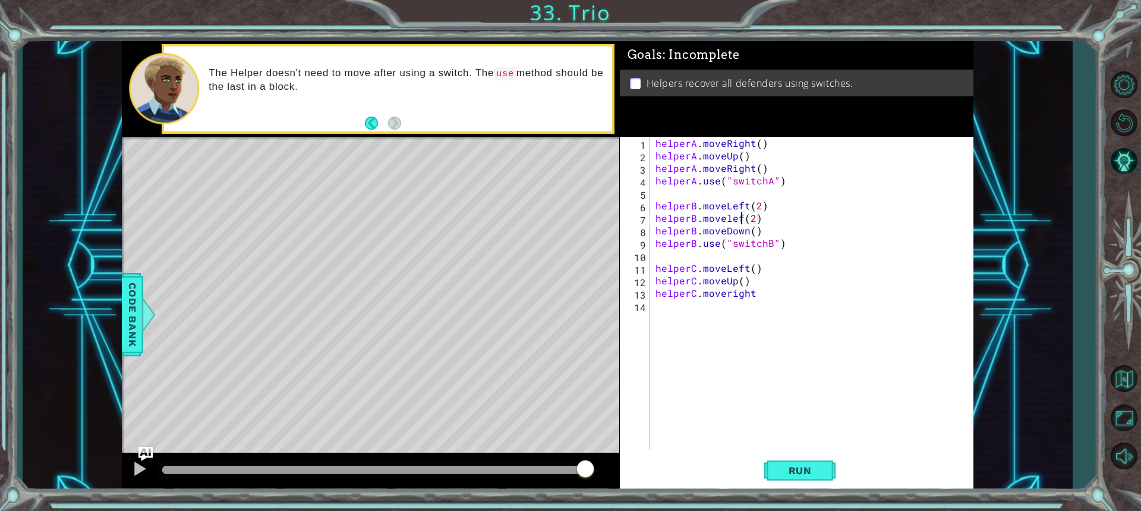
scroll to position [0, 5]
click at [806, 462] on button "Run" at bounding box center [799, 469] width 71 height 35
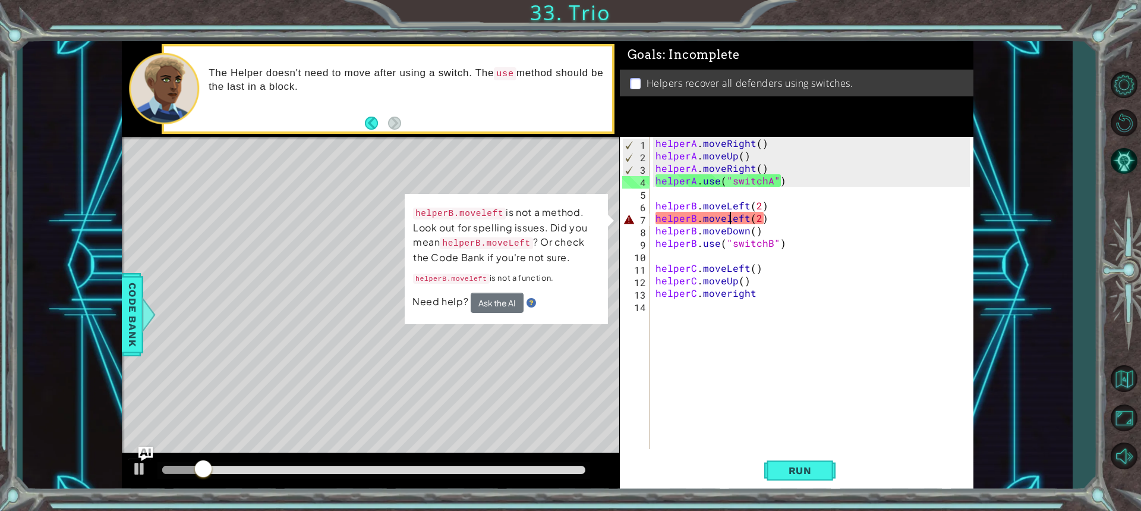
click at [729, 220] on div "helperA . moveRight ( ) helperA . moveUp ( ) helperA . moveRight ( ) helperA . …" at bounding box center [814, 305] width 323 height 337
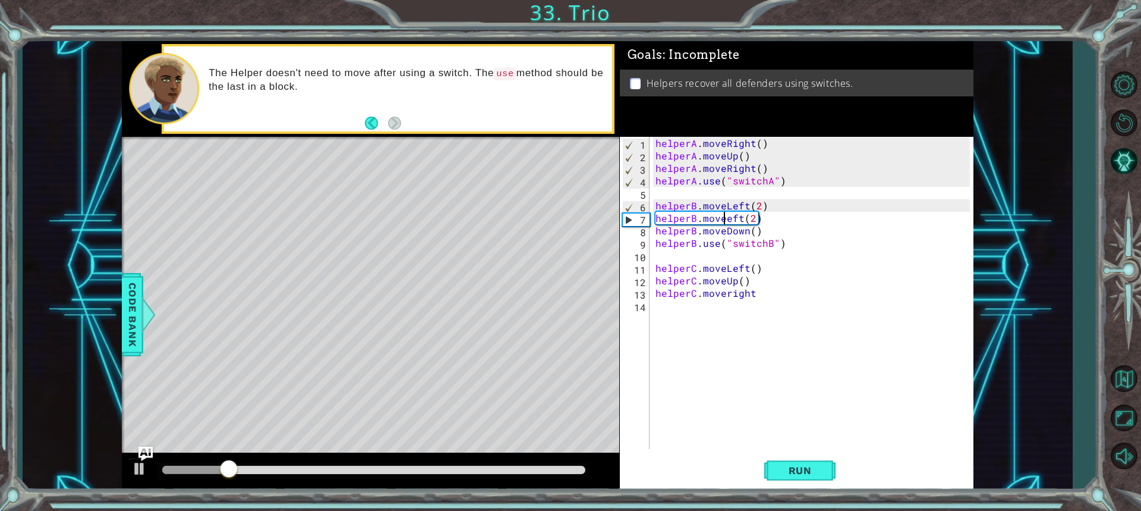
type textarea "helperB.moveLeft(2)"
drag, startPoint x: 746, startPoint y: 215, endPoint x: 725, endPoint y: 215, distance: 20.8
click at [725, 215] on div "helperA . moveRight ( ) helperA . moveUp ( ) helperA . moveRight ( ) helperA . …" at bounding box center [814, 305] width 323 height 337
drag, startPoint x: 782, startPoint y: 218, endPoint x: 652, endPoint y: 222, distance: 129.6
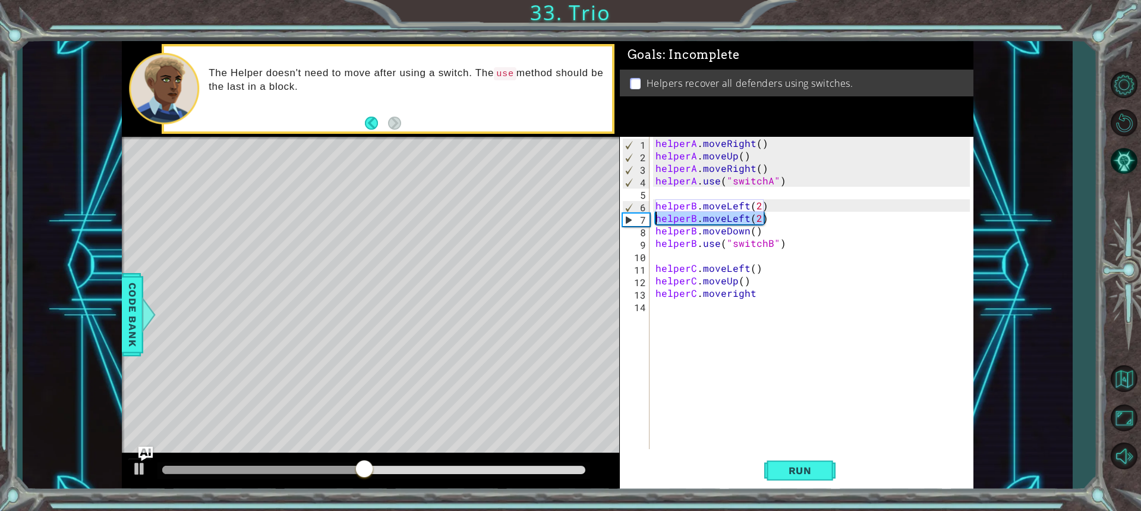
click at [652, 222] on div "helperB.moveLeft(2) 1 2 3 4 5 6 7 8 9 10 11 12 13 14 helperA . moveRight ( ) he…" at bounding box center [795, 293] width 350 height 312
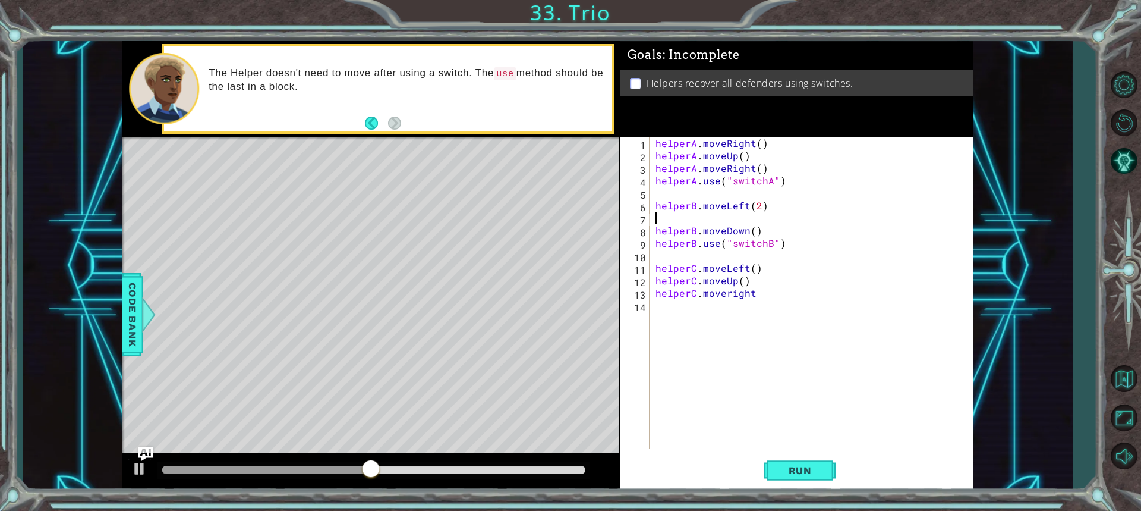
scroll to position [0, 0]
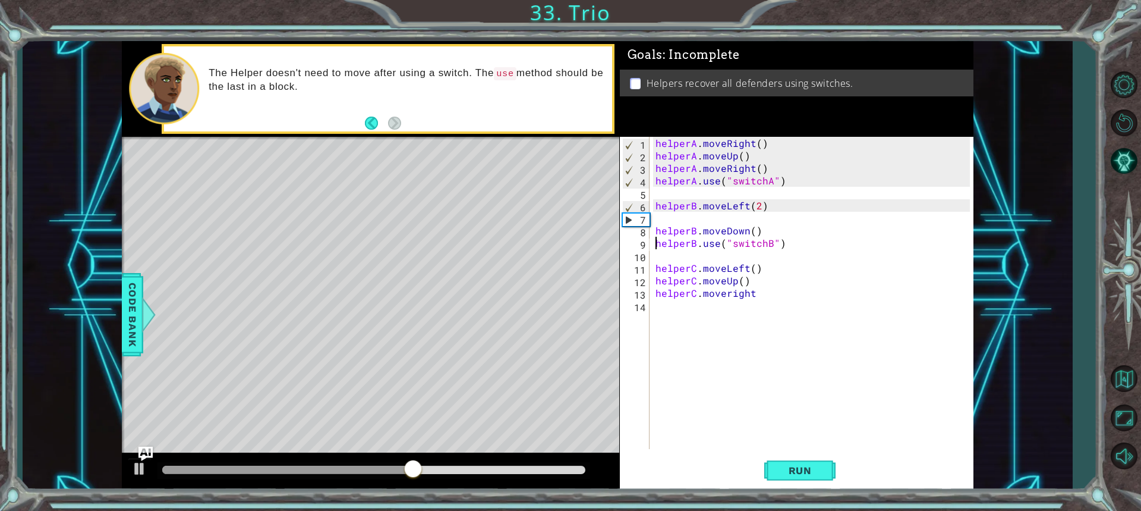
click at [656, 240] on div "helperA . moveRight ( ) helperA . moveUp ( ) helperA . moveRight ( ) helperA . …" at bounding box center [814, 305] width 323 height 337
drag, startPoint x: 775, startPoint y: 225, endPoint x: 620, endPoint y: 232, distance: 154.7
click at [620, 232] on div "helperB.use("switchB") 1 2 3 4 5 6 7 8 9 10 11 12 13 14 helperA . moveRight ( )…" at bounding box center [795, 293] width 350 height 312
type textarea "helperB.moveDown()"
click at [657, 220] on div "helperA . moveRight ( ) helperA . moveUp ( ) helperA . moveRight ( ) helperA . …" at bounding box center [814, 305] width 323 height 337
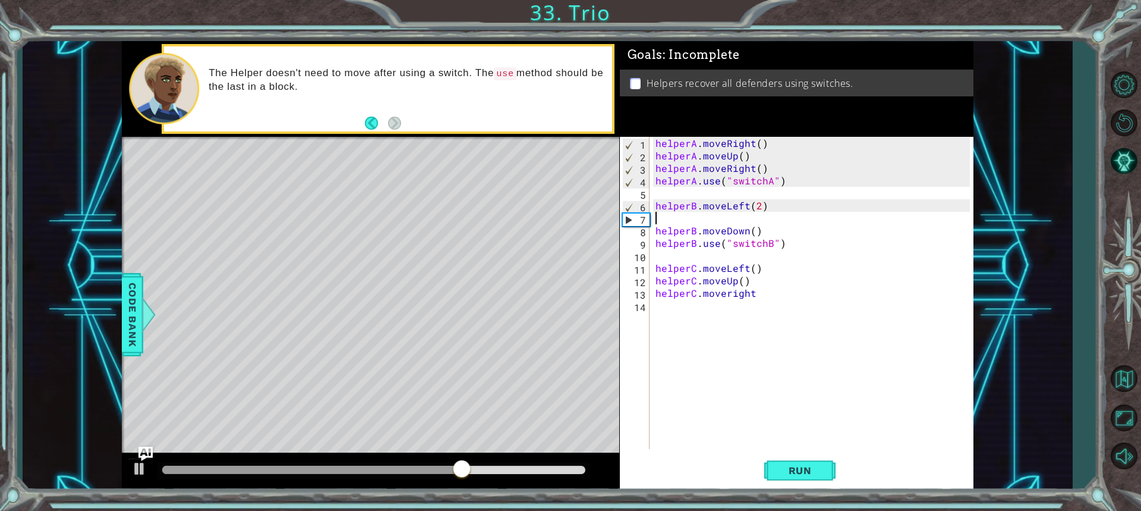
paste textarea "helperB.moveDown()"
type textarea "helperB.moveDown()"
drag, startPoint x: 768, startPoint y: 233, endPoint x: 639, endPoint y: 229, distance: 129.6
click at [639, 229] on div "helperB.moveDown() 1 2 3 4 5 6 7 8 9 10 11 12 13 14 helperA . moveRight ( ) hel…" at bounding box center [795, 293] width 350 height 312
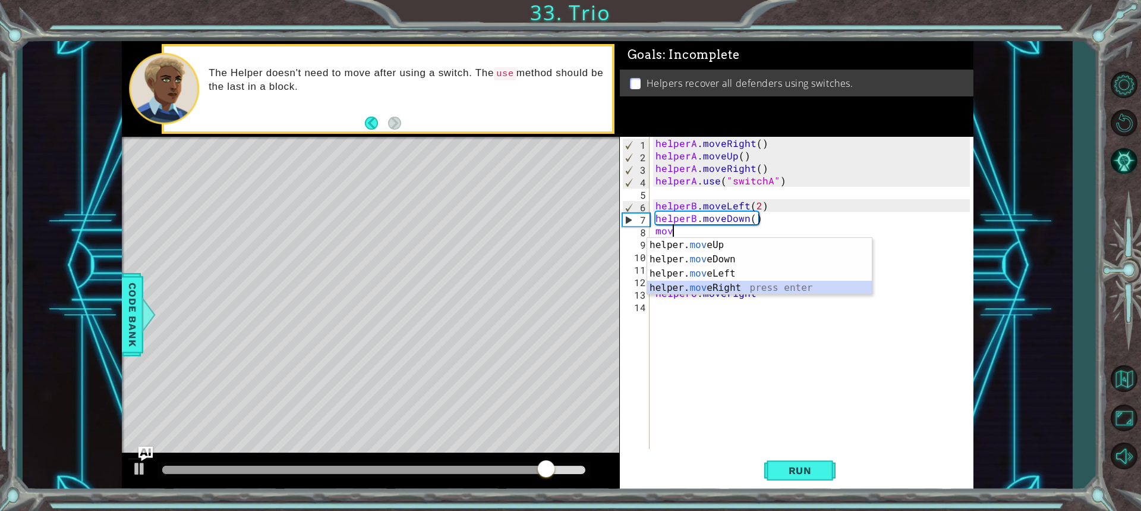
click at [703, 283] on div "helper. mov eUp press enter helper. mov eDown press enter helper. mov eLeft pre…" at bounding box center [759, 281] width 225 height 86
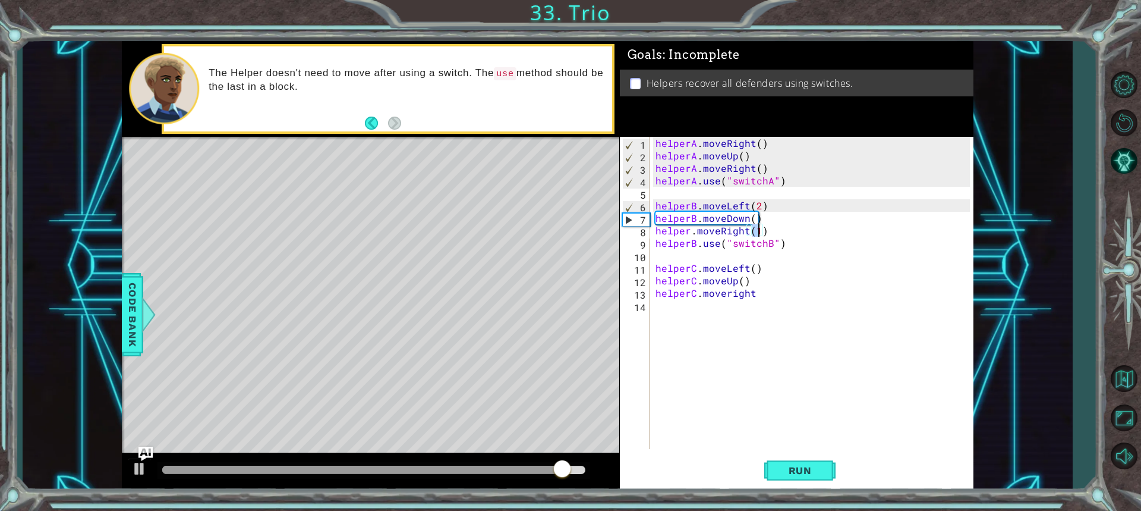
click at [688, 238] on div "helperA . moveRight ( ) helperA . moveUp ( ) helperA . moveRight ( ) helperA . …" at bounding box center [814, 305] width 323 height 337
click at [690, 231] on div "helperA . moveRight ( ) helperA . moveUp ( ) helperA . moveRight ( ) helperA . …" at bounding box center [814, 305] width 323 height 337
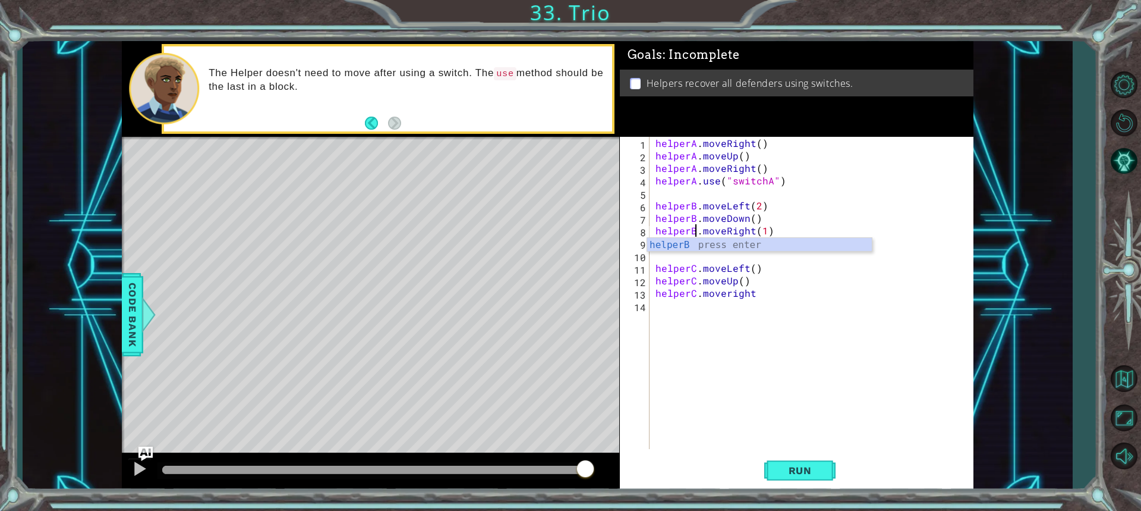
scroll to position [0, 2]
click at [761, 233] on div "helperA . moveRight ( ) helperA . moveUp ( ) helperA . moveRight ( ) helperA . …" at bounding box center [814, 305] width 323 height 337
click at [831, 474] on button "Run" at bounding box center [799, 469] width 71 height 35
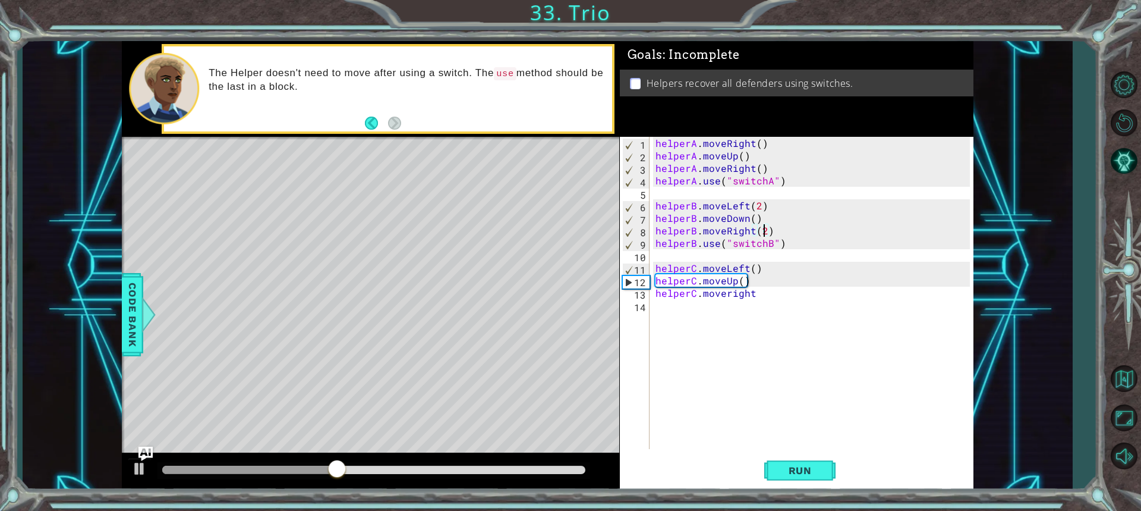
click at [754, 295] on div "helperA . moveRight ( ) helperA . moveUp ( ) helperA . moveRight ( ) helperA . …" at bounding box center [814, 305] width 323 height 337
type textarea "helperC.moveright()"
click at [659, 303] on div "helperA . moveRight ( ) helperA . moveUp ( ) helperA . moveRight ( ) helperA . …" at bounding box center [814, 305] width 323 height 337
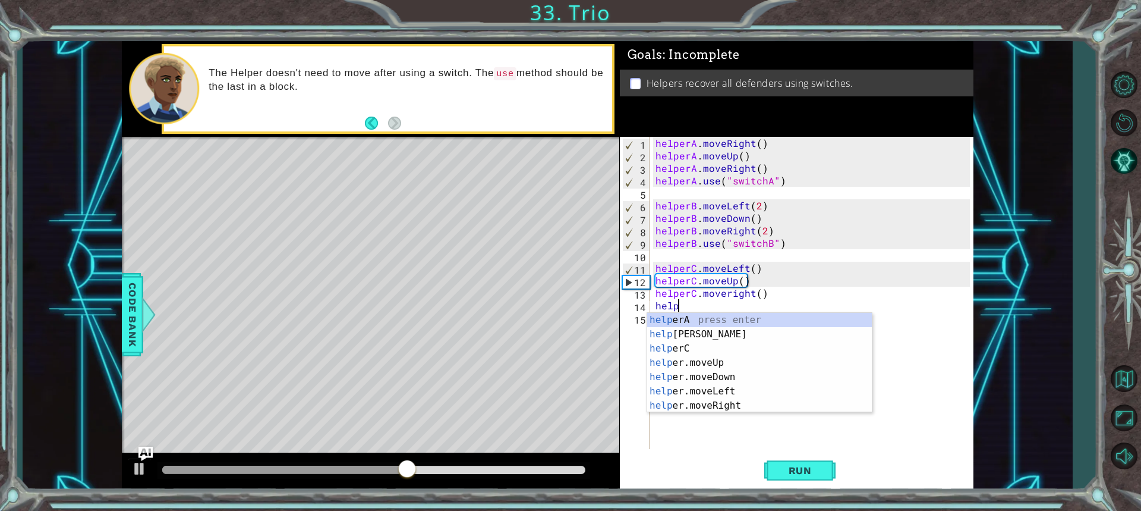
scroll to position [0, 1]
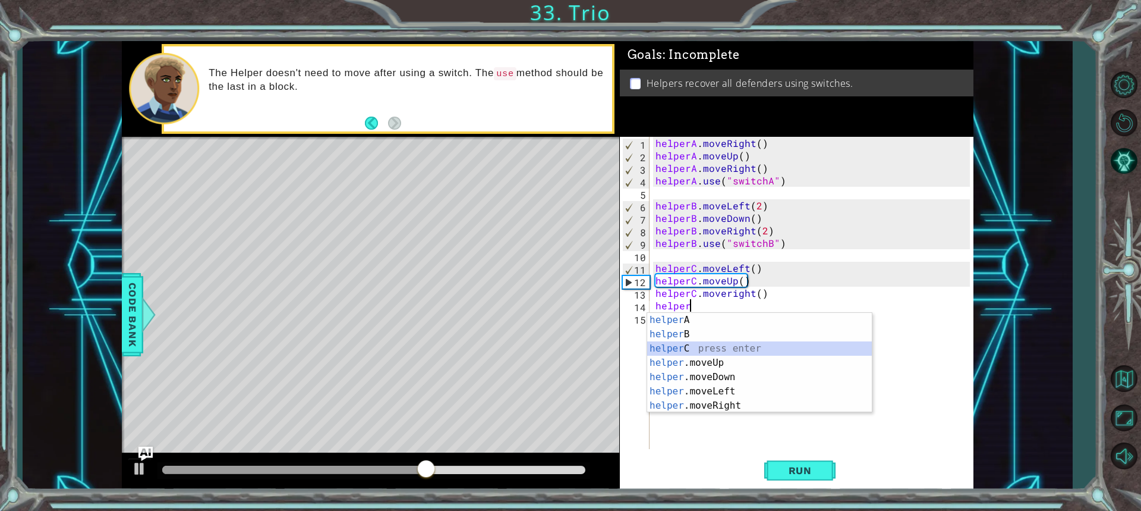
click at [664, 355] on div "helper A press enter helper B press enter helper C press enter helper .moveUp p…" at bounding box center [759, 377] width 225 height 128
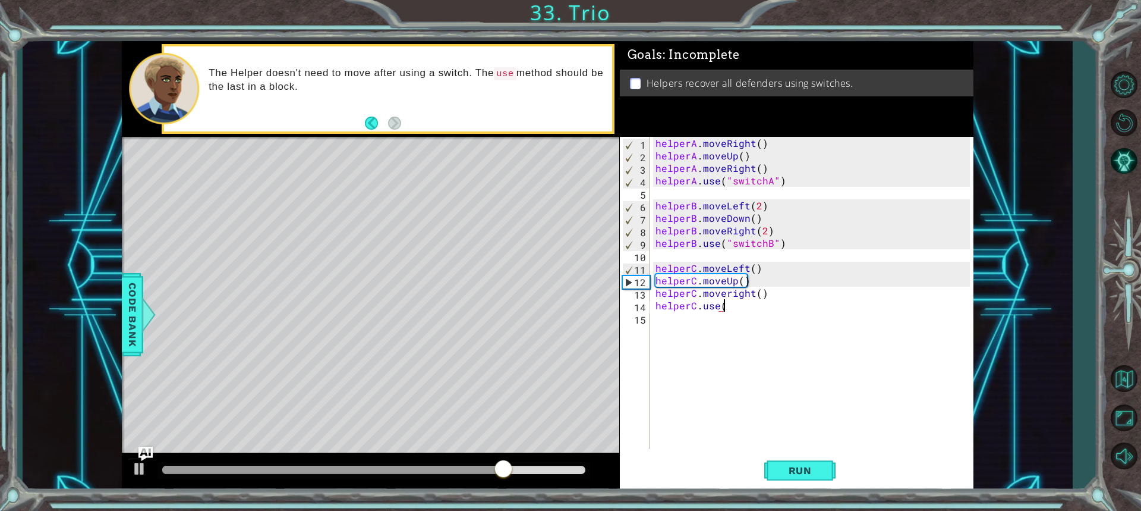
scroll to position [0, 4]
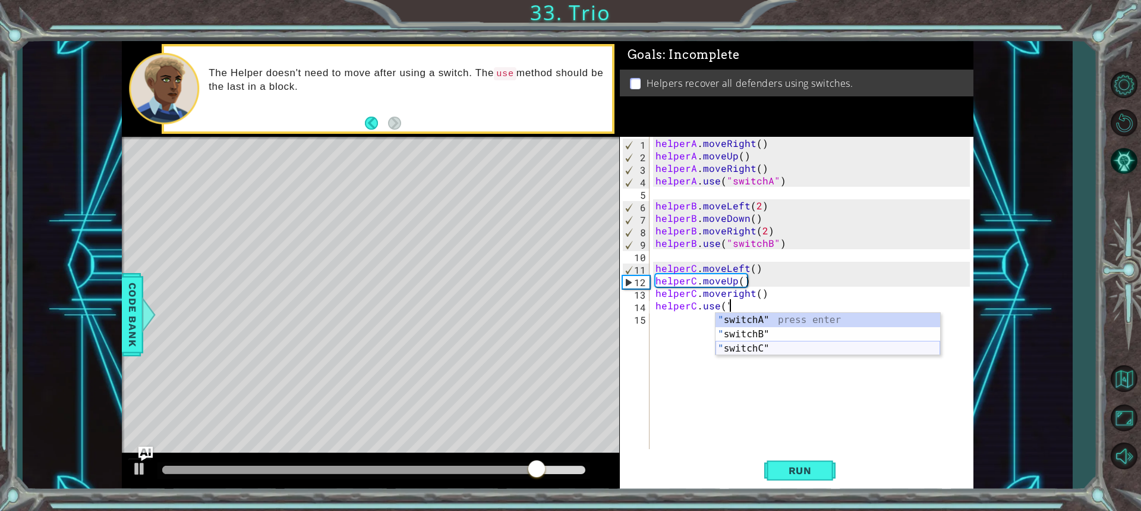
click at [741, 349] on div "" switchA" press enter " switchB" press enter " switchC" press enter" at bounding box center [828, 348] width 225 height 71
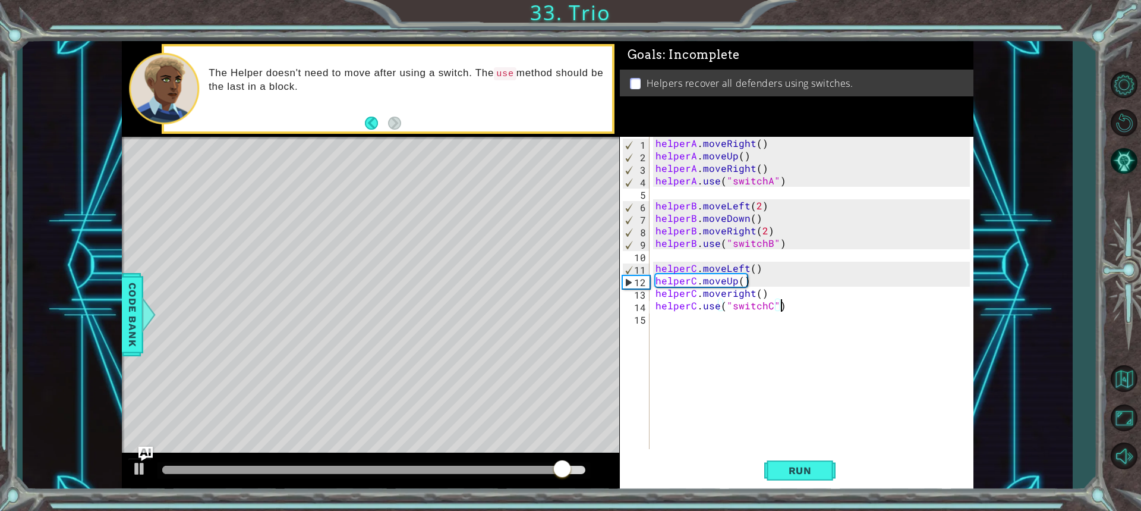
scroll to position [0, 7]
click at [819, 469] on span "Run" at bounding box center [800, 470] width 47 height 12
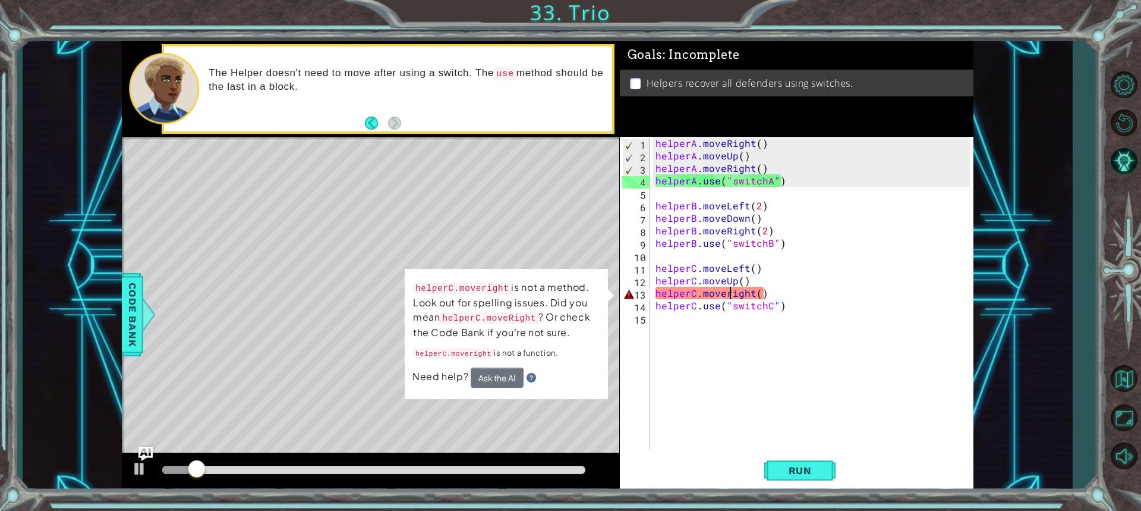
click at [730, 289] on div "helperA . moveRight ( ) helperA . moveUp ( ) helperA . moveRight ( ) helperA . …" at bounding box center [814, 305] width 323 height 337
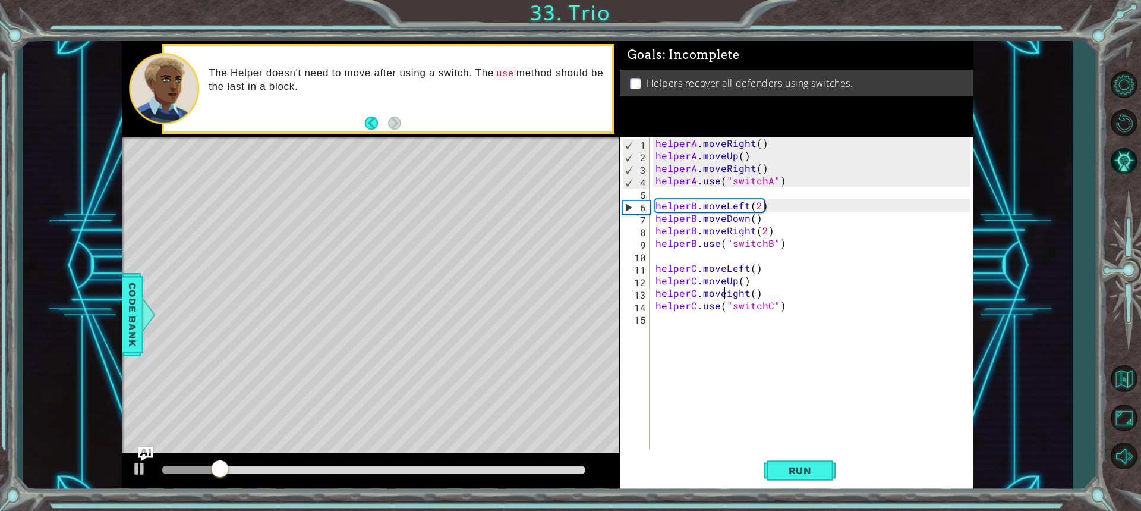
scroll to position [0, 4]
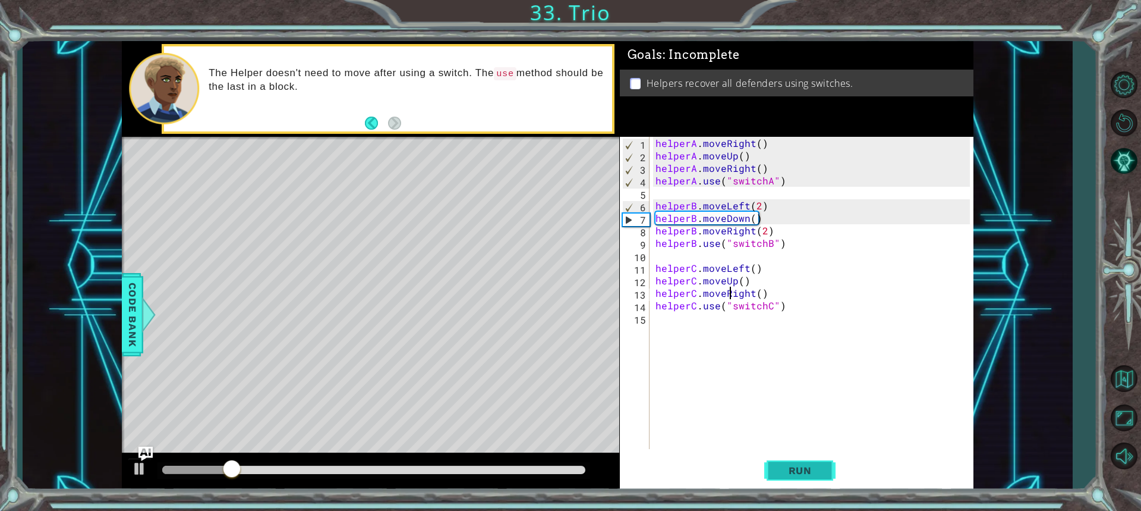
type textarea "helperC.moveRight()"
click at [824, 466] on button "Run" at bounding box center [799, 469] width 71 height 35
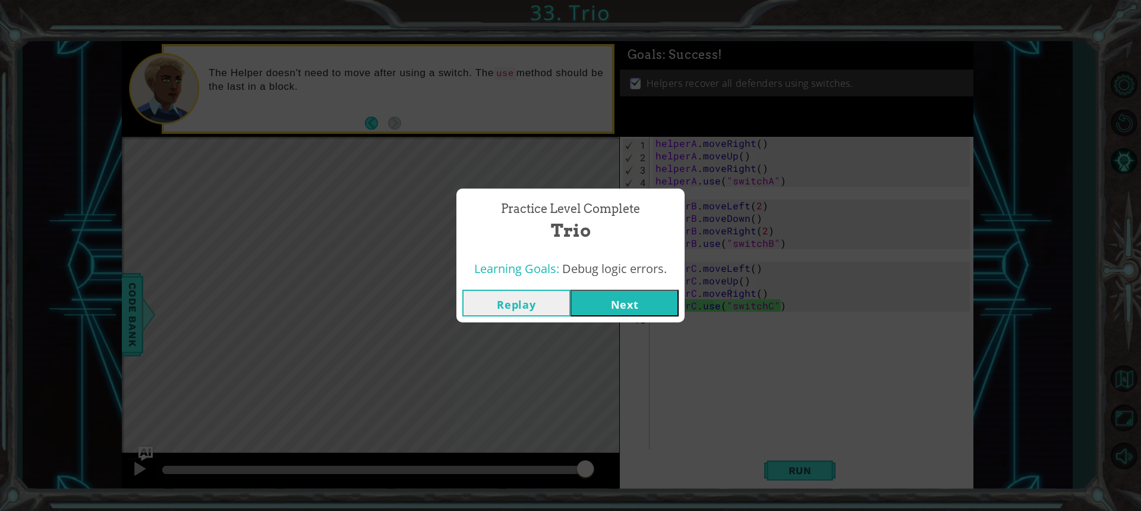
click at [660, 301] on button "Next" at bounding box center [625, 302] width 108 height 27
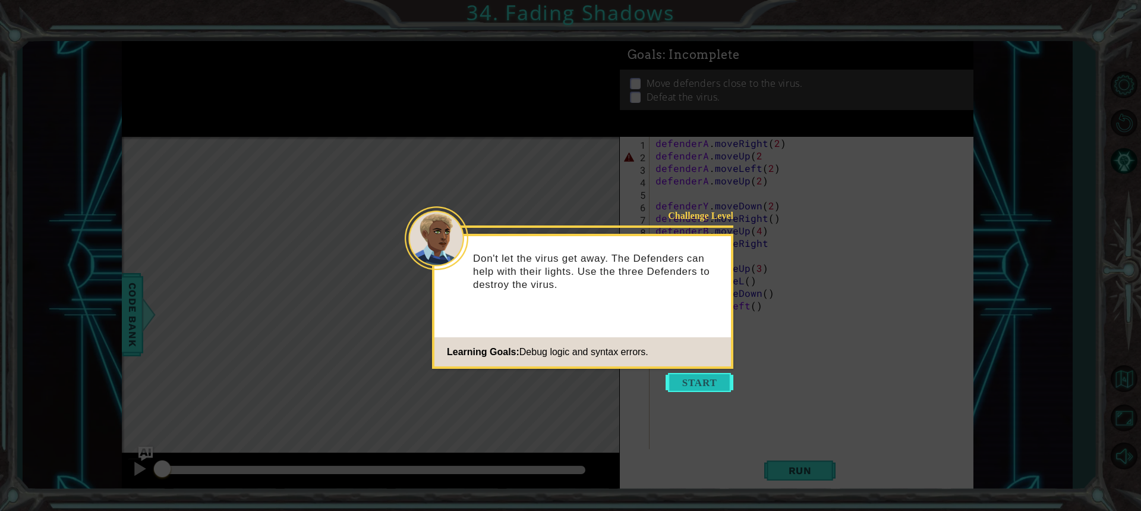
click at [727, 383] on button "Start" at bounding box center [700, 382] width 68 height 19
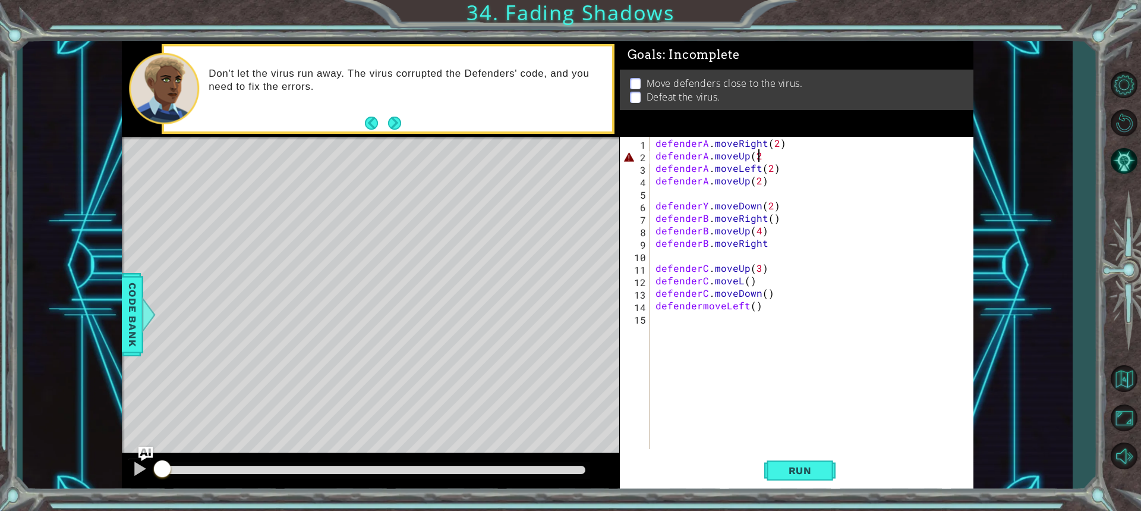
click at [762, 156] on div "defenderA . moveRight ( 2 ) defenderA . moveUp ( 2 defenderA . moveLeft ( 2 ) d…" at bounding box center [814, 305] width 323 height 337
click at [757, 182] on div "defenderA . moveRight ( 2 ) defenderA . moveUp ( 2 ) defenderA . moveLeft ( 2 )…" at bounding box center [814, 305] width 323 height 337
click at [708, 199] on div "defenderA . moveRight ( 2 ) defenderA . moveUp ( 2 ) defenderA . moveLeft ( 2 )…" at bounding box center [814, 305] width 323 height 337
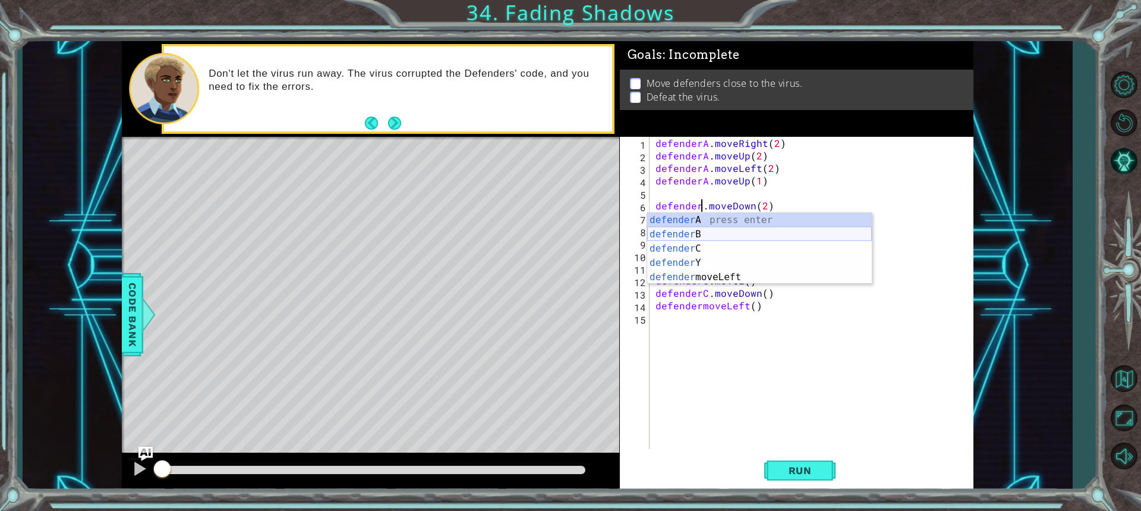
click at [699, 235] on div "defender A press enter defender B press enter defender C press enter defender Y…" at bounding box center [759, 263] width 225 height 100
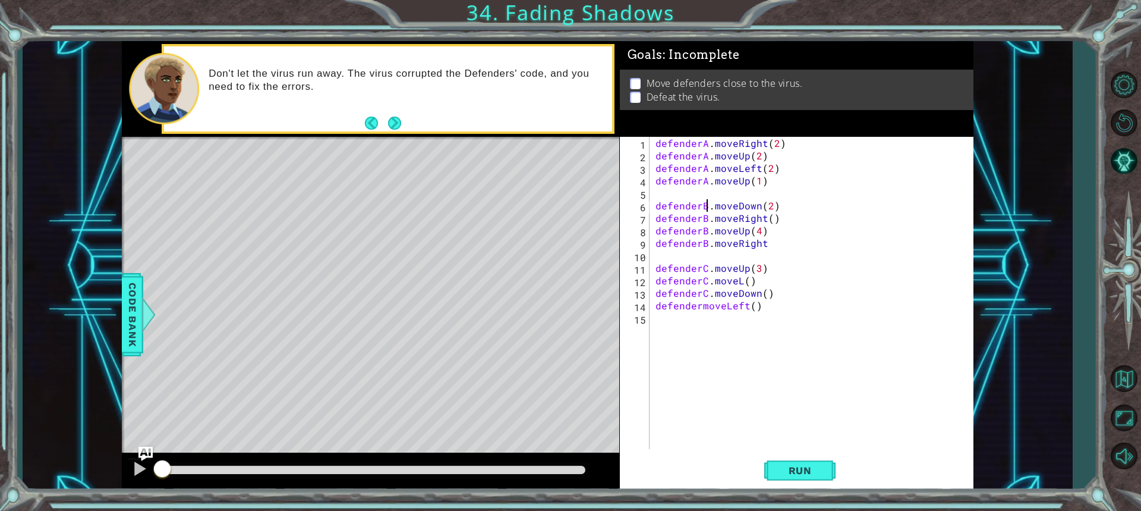
type textarea "defenderB.moveDown(2)"
click at [388, 122] on button "Next" at bounding box center [394, 122] width 13 height 13
click at [136, 462] on div at bounding box center [139, 468] width 15 height 15
click at [792, 468] on span "Run" at bounding box center [800, 470] width 47 height 12
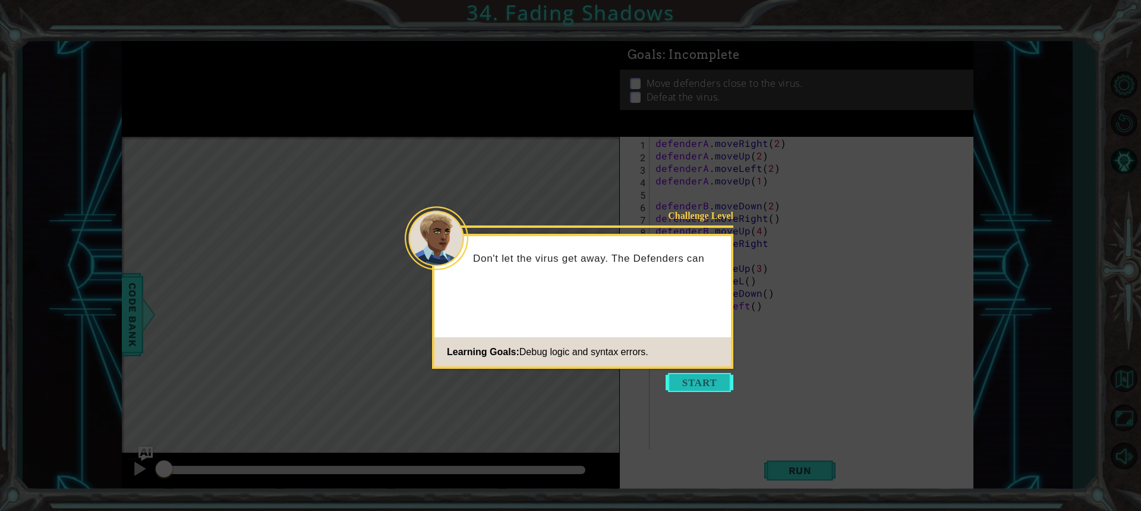
click at [689, 375] on button "Start" at bounding box center [700, 382] width 68 height 19
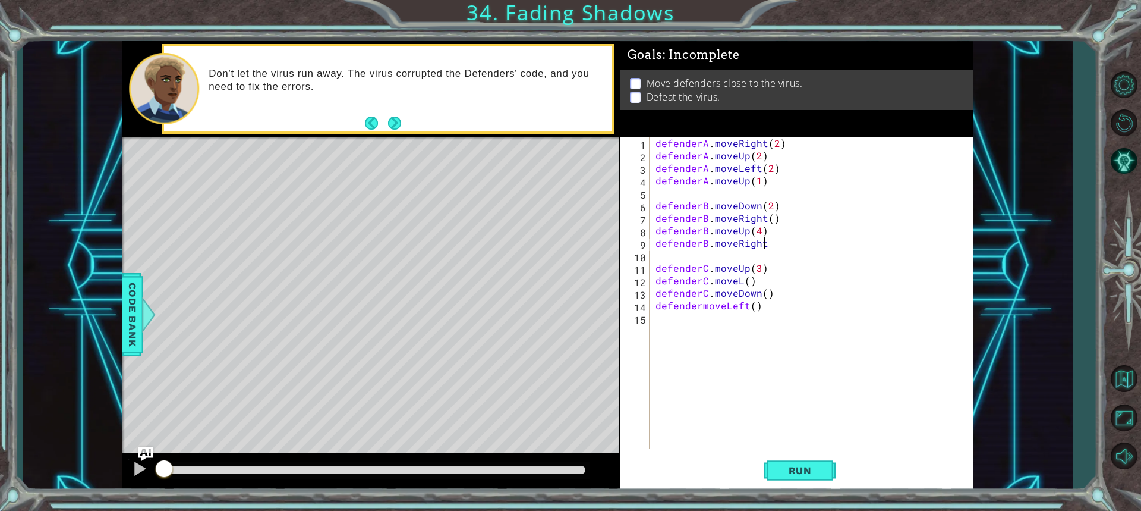
click at [767, 241] on div "defenderA . moveRight ( 2 ) defenderA . moveUp ( 2 ) defenderA . moveLeft ( 2 )…" at bounding box center [814, 305] width 323 height 337
click at [763, 218] on div "defenderA . moveRight ( 2 ) defenderA . moveUp ( 2 ) defenderA . moveLeft ( 2 )…" at bounding box center [814, 305] width 323 height 337
click at [758, 231] on div "defenderA . moveRight ( 2 ) defenderA . moveUp ( 2 ) defenderA . moveLeft ( 2 )…" at bounding box center [814, 305] width 323 height 337
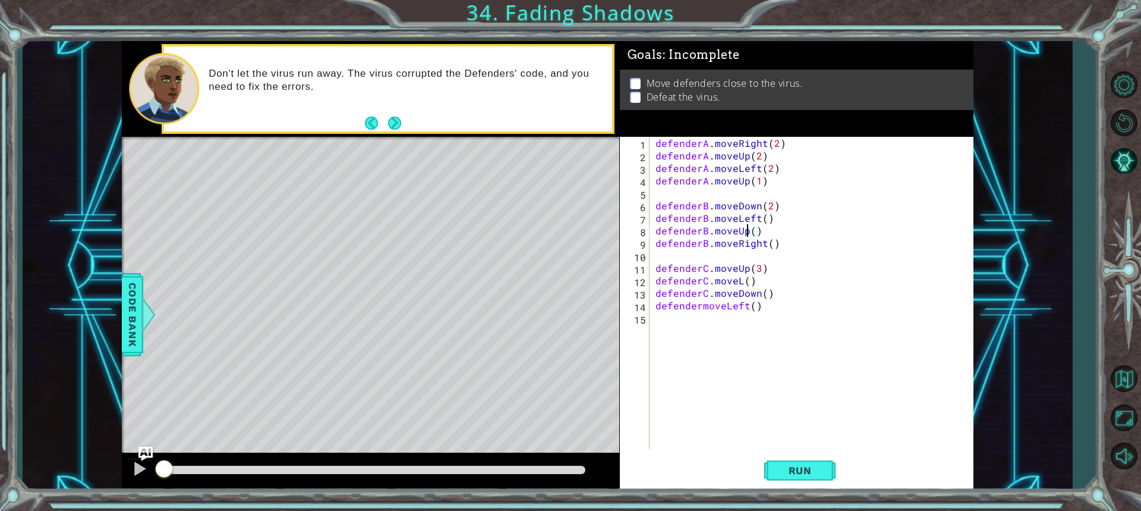
click at [746, 235] on div "defenderA . moveRight ( 2 ) defenderA . moveUp ( 2 ) defenderA . moveLeft ( 2 )…" at bounding box center [814, 305] width 323 height 337
click at [751, 236] on div "defenderA . moveRight ( 2 ) defenderA . moveUp ( 2 ) defenderA . moveLeft ( 2 )…" at bounding box center [814, 305] width 323 height 337
click at [758, 216] on div "defenderA . moveRight ( 2 ) defenderA . moveUp ( 2 ) defenderA . moveLeft ( 2 )…" at bounding box center [814, 305] width 323 height 337
click at [771, 279] on div "defenderA . moveRight ( 2 ) defenderA . moveUp ( 2 ) defenderA . moveLeft ( 2 )…" at bounding box center [814, 305] width 323 height 337
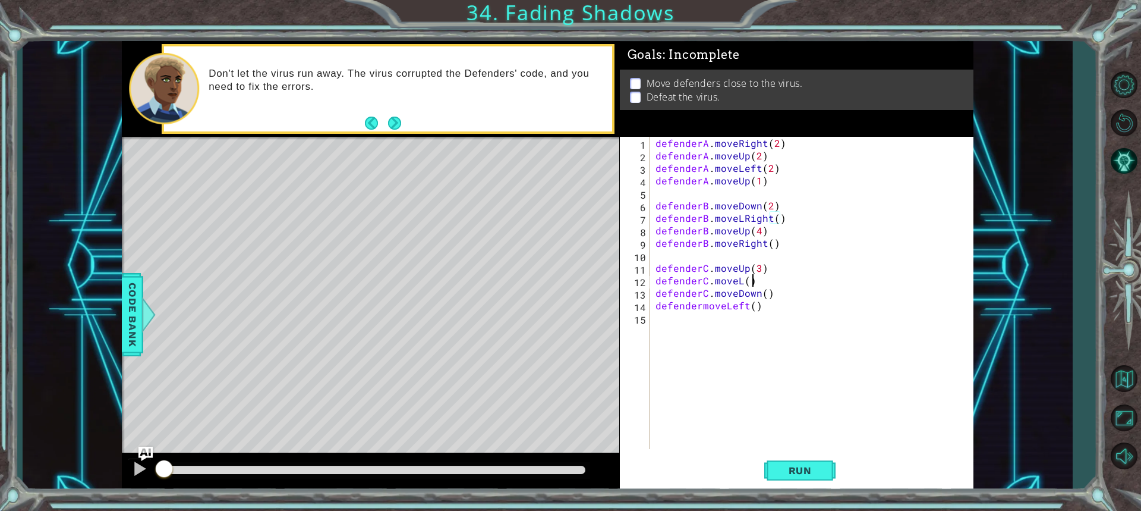
scroll to position [0, 5]
click at [765, 272] on div "defenderA . moveRight ( 2 ) defenderA . moveUp ( 2 ) defenderA . moveLeft ( 2 )…" at bounding box center [814, 305] width 323 height 337
click at [741, 281] on div "defenderA . moveRight ( 2 ) defenderA . moveUp ( 2 ) defenderA . moveLeft ( 2 )…" at bounding box center [814, 305] width 323 height 337
click at [700, 308] on div "defenderA . moveRight ( 2 ) defenderA . moveUp ( 2 ) defenderA . moveLeft ( 2 )…" at bounding box center [814, 305] width 323 height 337
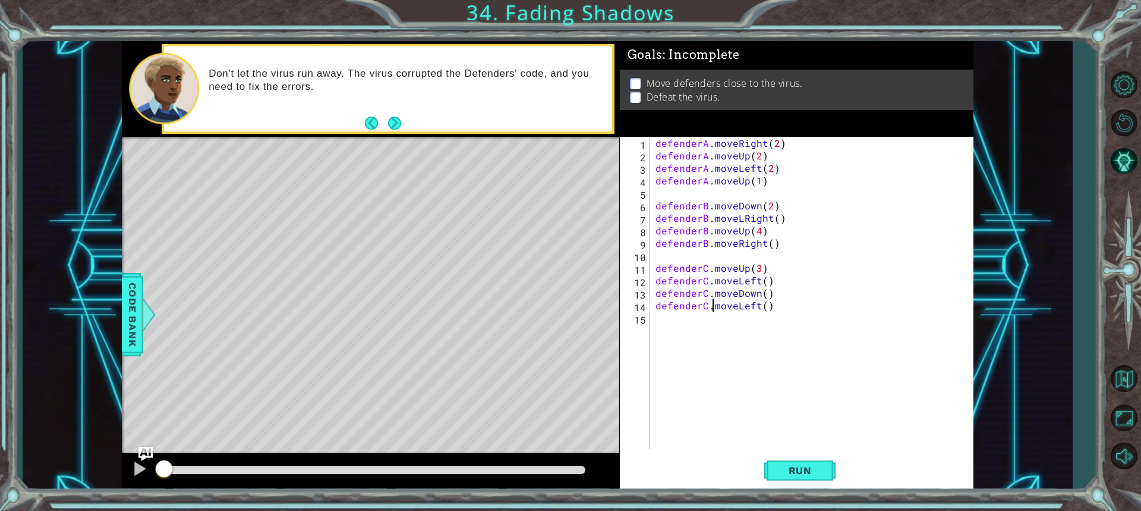
scroll to position [0, 4]
click at [793, 478] on button "Run" at bounding box center [799, 469] width 71 height 35
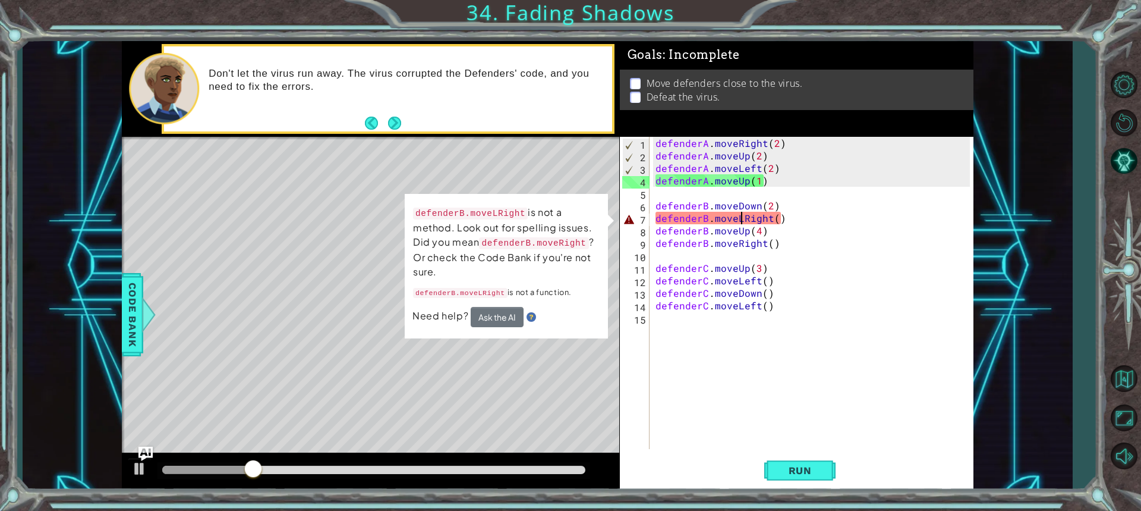
click at [741, 223] on div "defenderA . moveRight ( 2 ) defenderA . moveUp ( 2 ) defenderA . moveLeft ( 2 )…" at bounding box center [814, 305] width 323 height 337
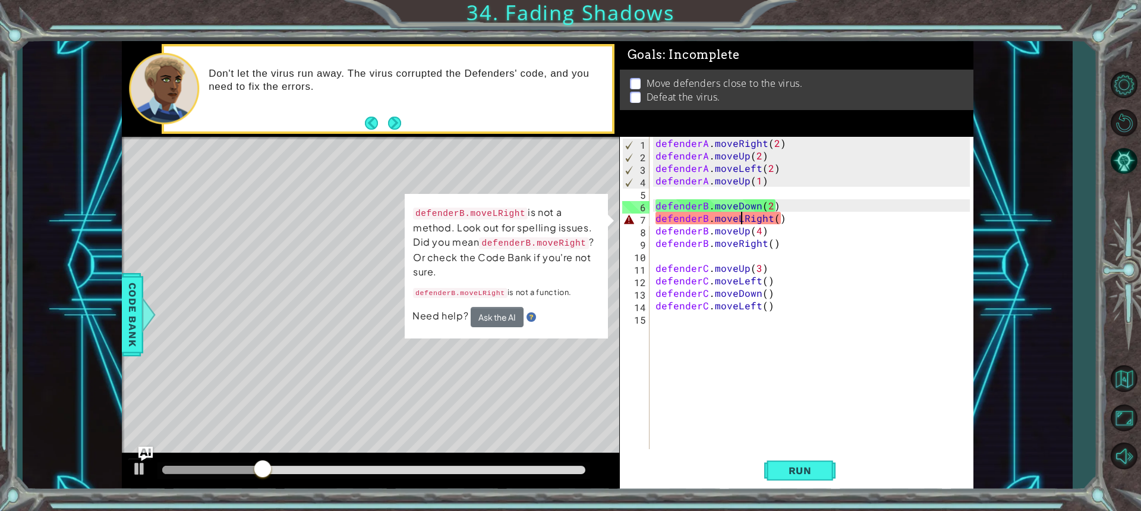
type textarea "defenderB.moveRight()"
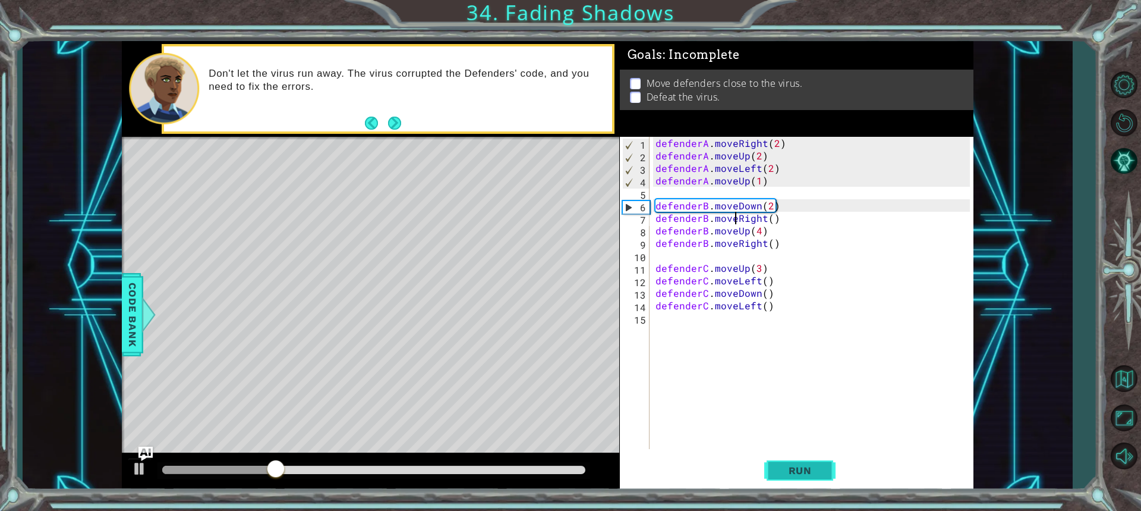
click at [782, 461] on button "Run" at bounding box center [799, 469] width 71 height 35
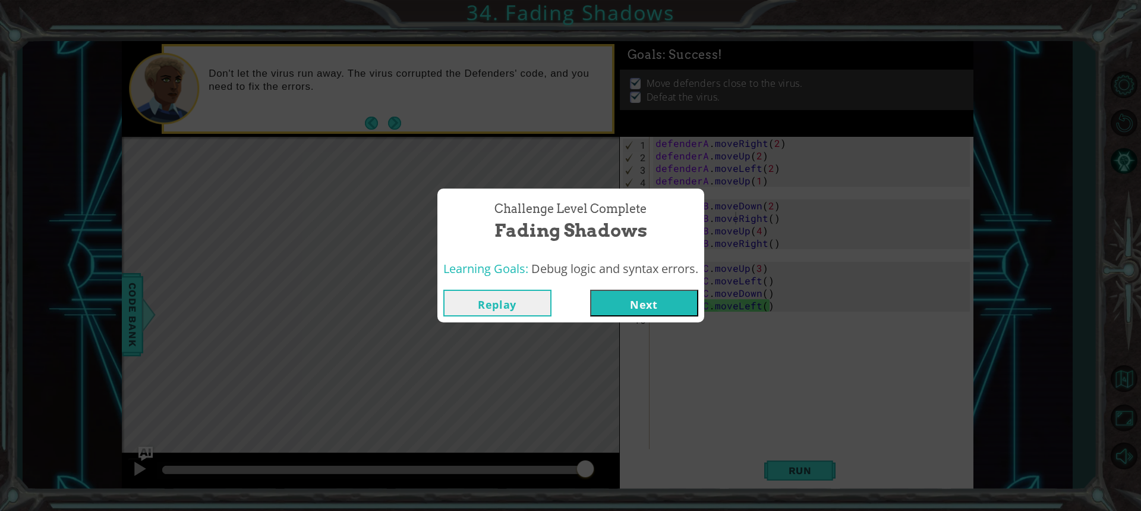
click at [682, 303] on button "Next" at bounding box center [644, 302] width 108 height 27
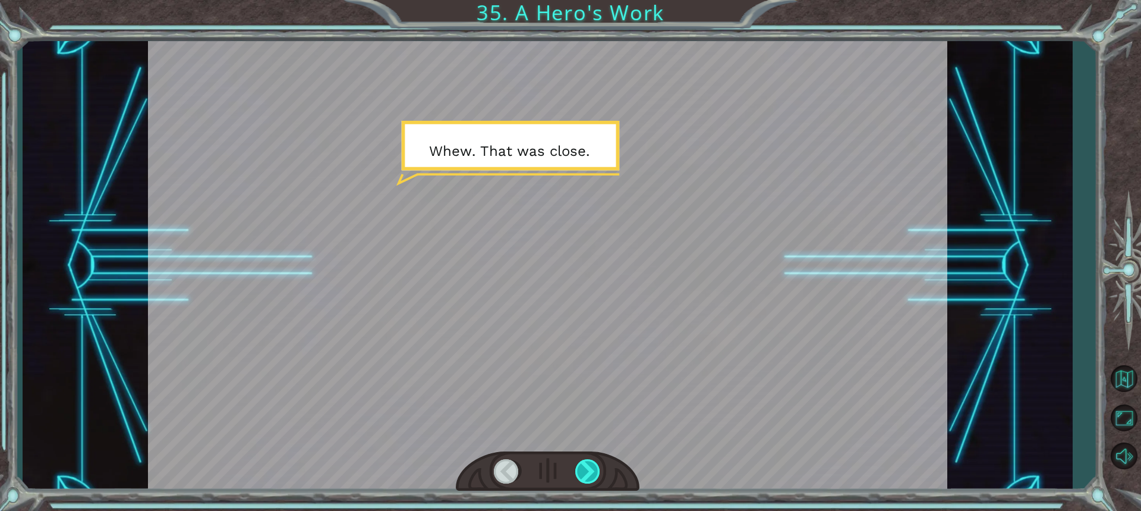
click at [596, 462] on div at bounding box center [588, 471] width 26 height 24
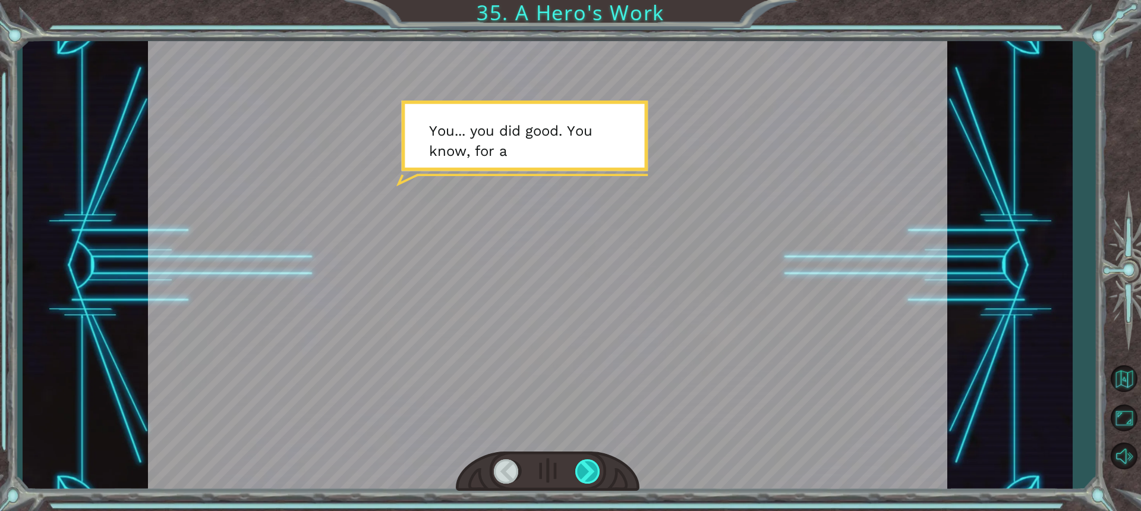
click at [596, 468] on div at bounding box center [588, 471] width 26 height 24
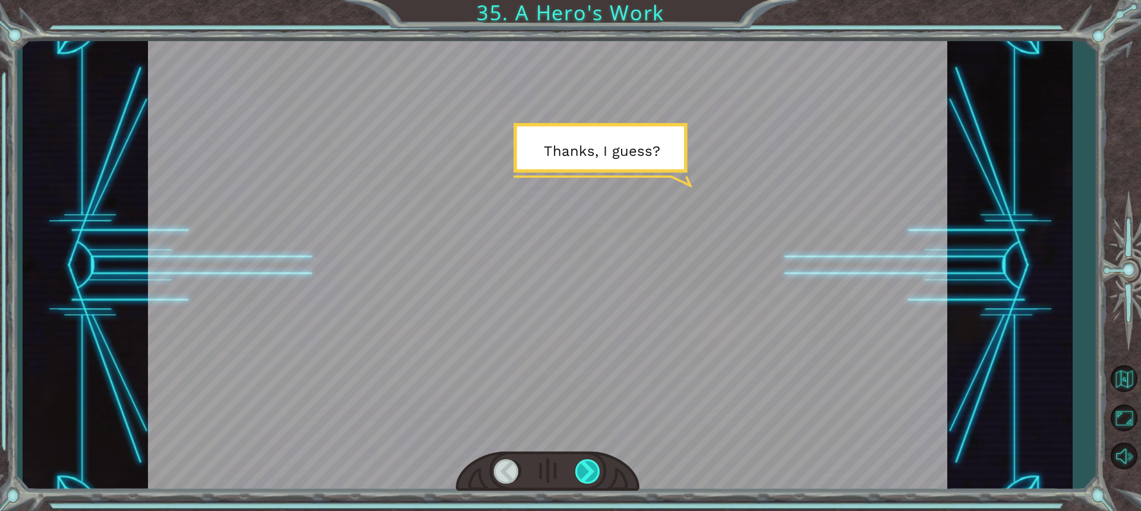
click at [595, 467] on div at bounding box center [588, 471] width 26 height 24
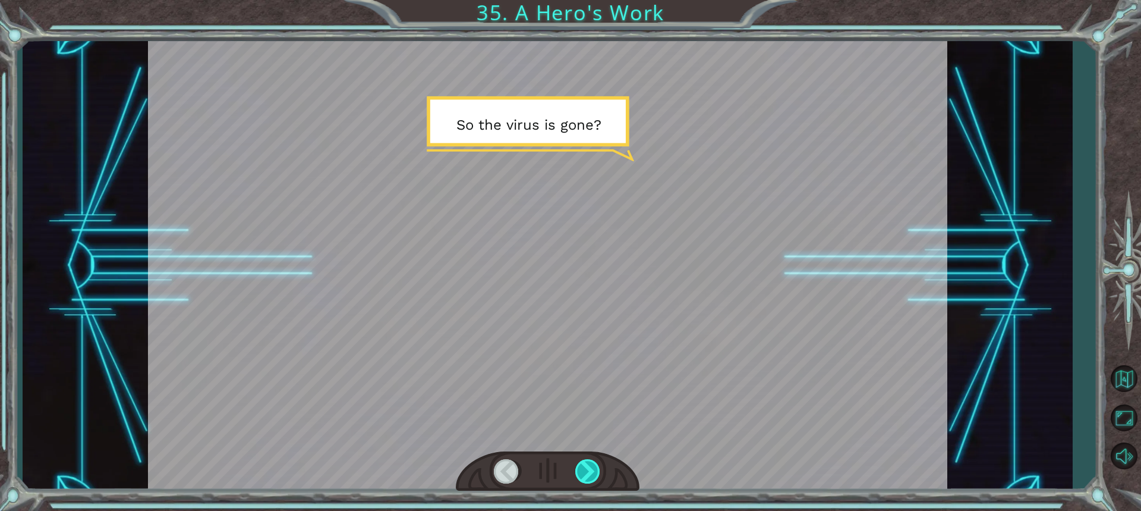
click at [595, 467] on div at bounding box center [588, 471] width 26 height 24
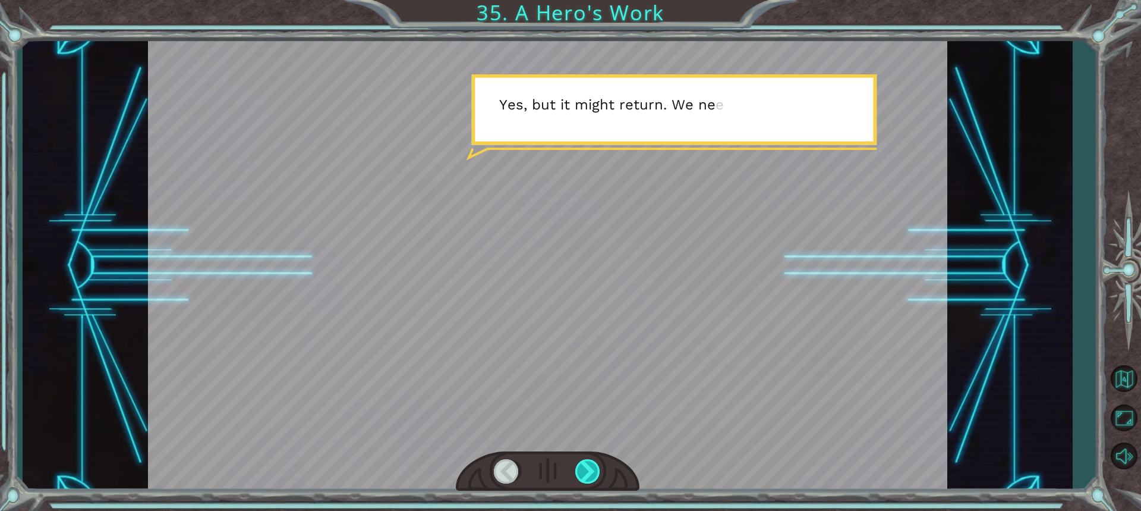
click at [595, 467] on div at bounding box center [588, 471] width 26 height 24
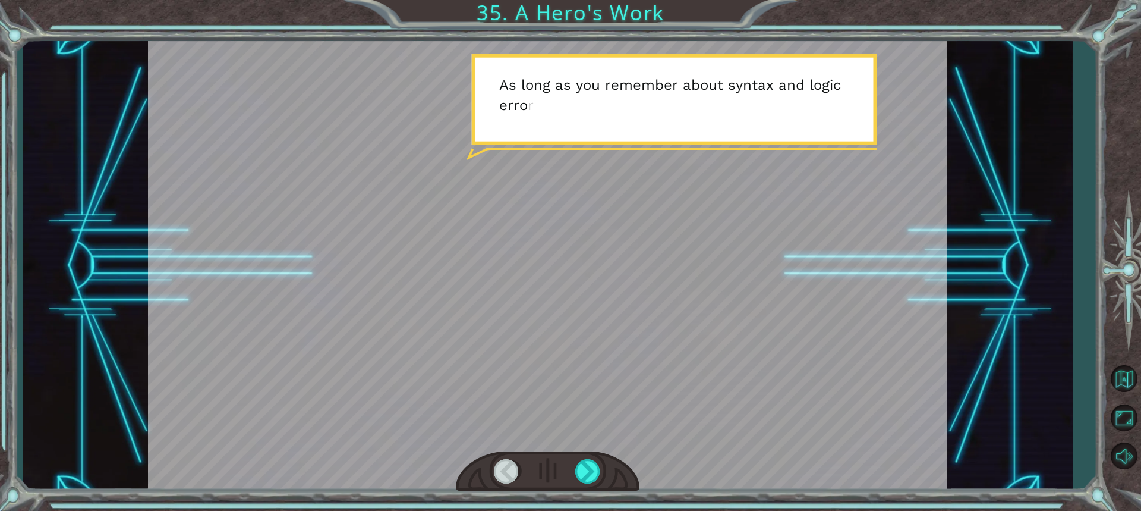
click at [594, 487] on div at bounding box center [548, 471] width 184 height 40
click at [590, 463] on div at bounding box center [588, 471] width 26 height 24
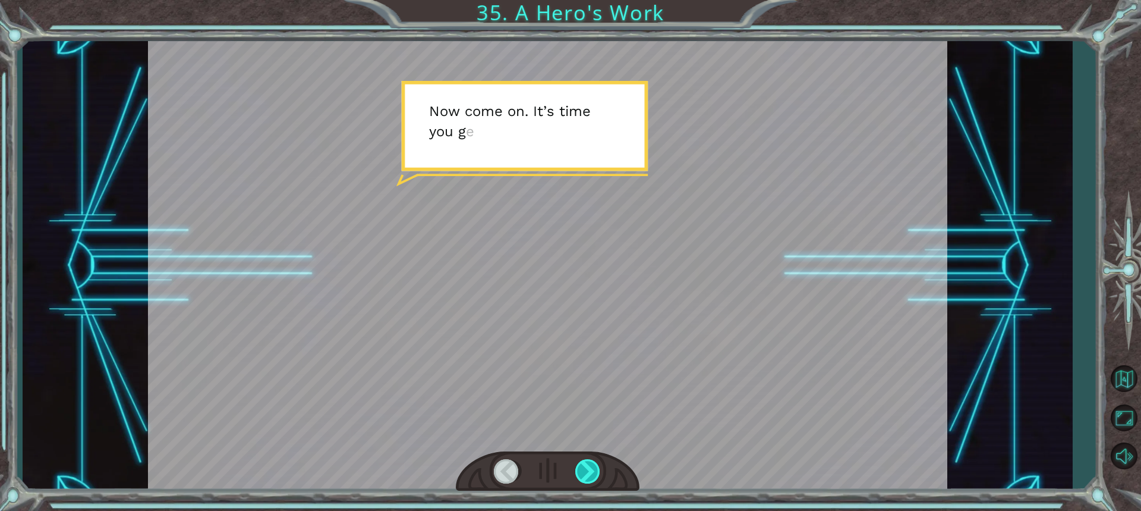
click at [590, 463] on div at bounding box center [588, 471] width 26 height 24
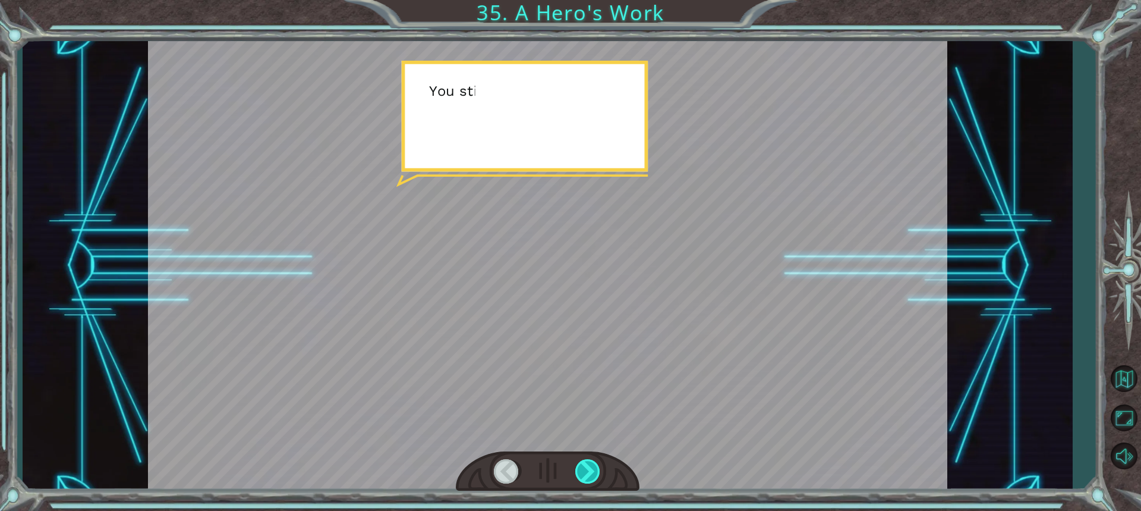
click at [590, 463] on div at bounding box center [588, 471] width 26 height 24
